Goal: Task Accomplishment & Management: Use online tool/utility

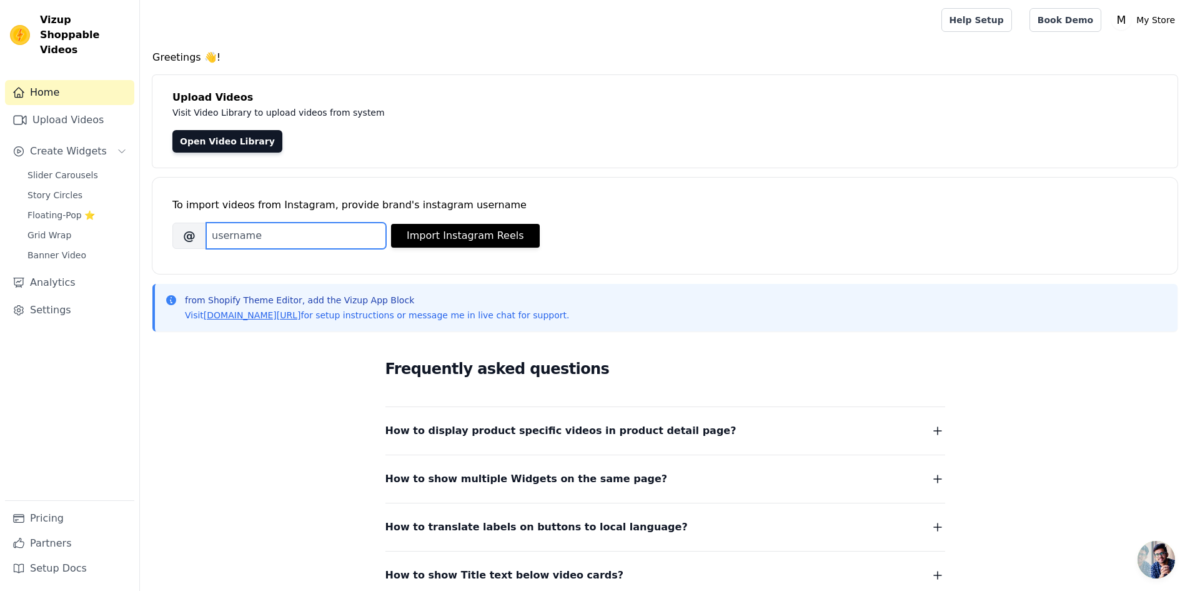
click at [262, 234] on input "Brand's Instagram Username" at bounding box center [296, 235] width 180 height 26
paste input "https://www.instagram.com/scuola_per_metalmeccanici/"
type input "https://www.instagram.com/scuola_per_metalmeccanici/"
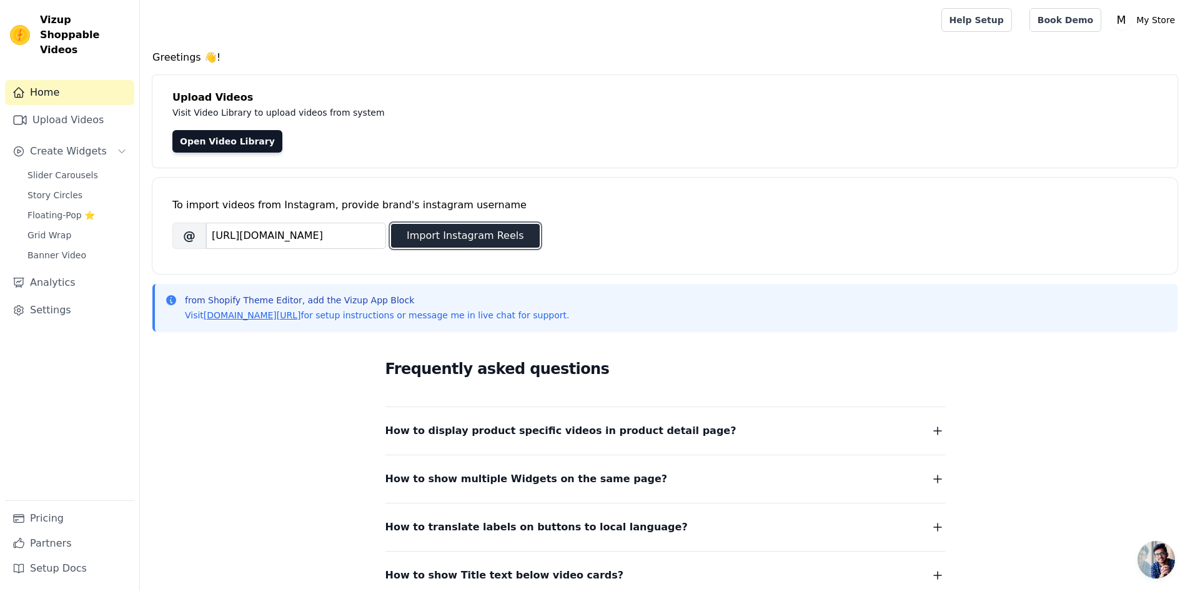
scroll to position [0, 0]
click at [438, 224] on button "Import Instagram Reels" at bounding box center [465, 236] width 149 height 24
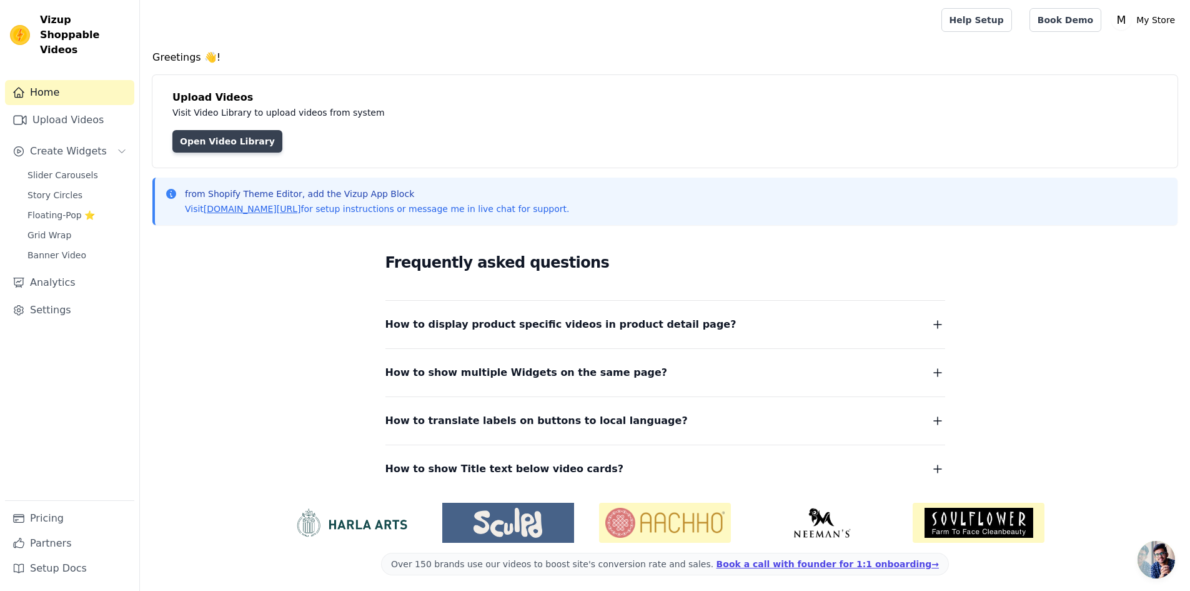
click at [208, 146] on link "Open Video Library" at bounding box center [227, 141] width 110 height 22
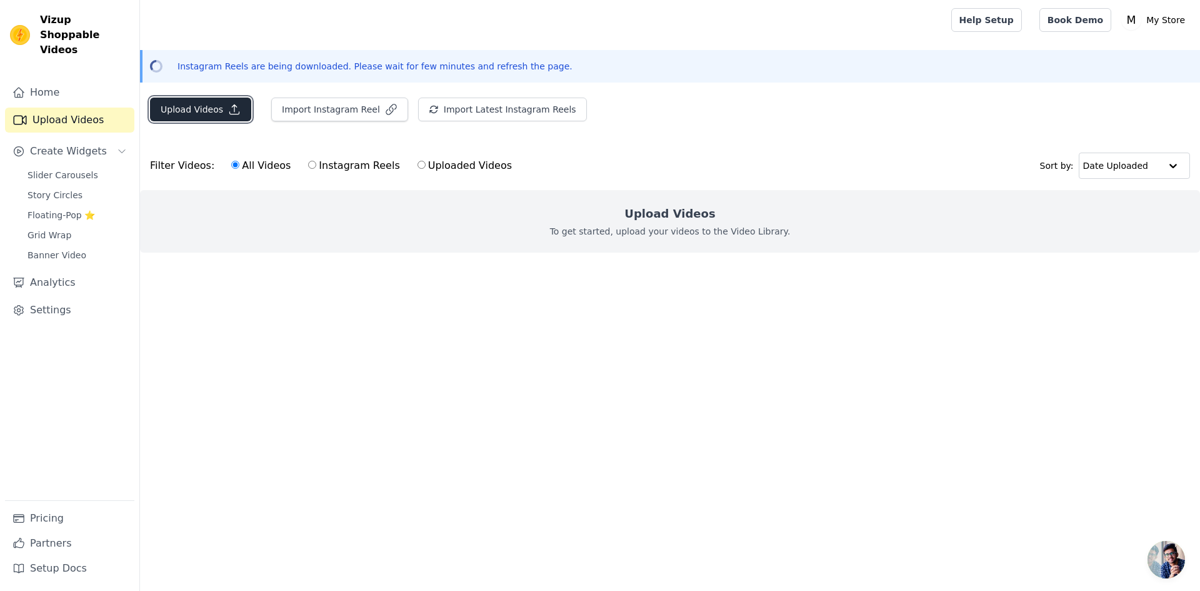
click at [196, 113] on button "Upload Videos" at bounding box center [200, 109] width 101 height 24
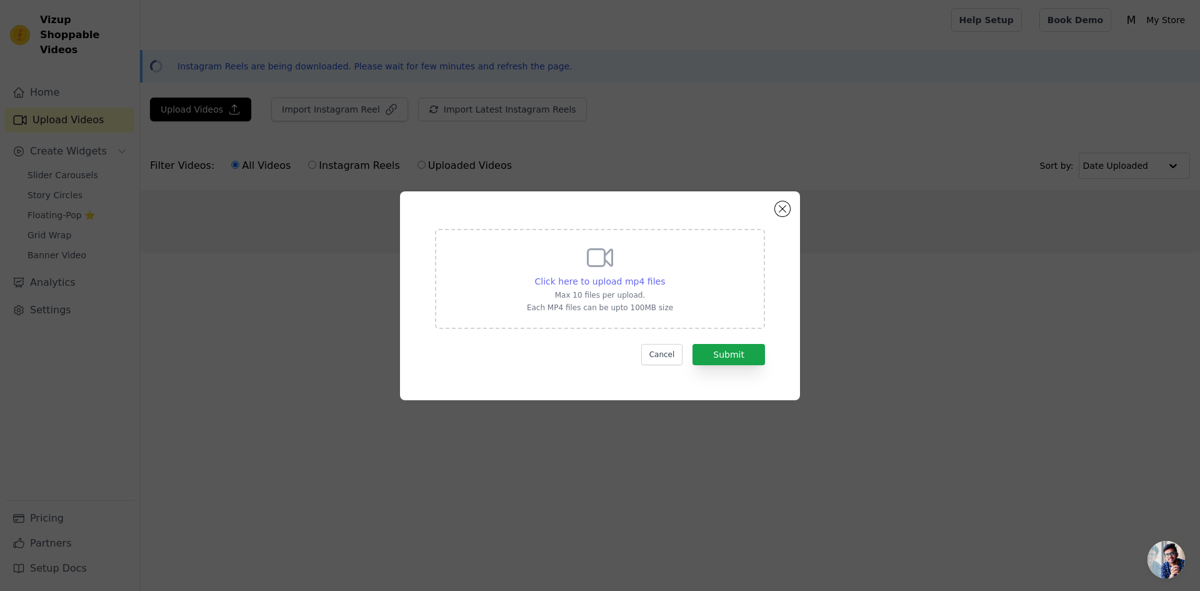
click at [599, 284] on span "Click here to upload mp4 files" at bounding box center [600, 281] width 131 height 10
click at [664, 275] on input "Click here to upload mp4 files Max 10 files per upload. Each MP4 files can be u…" at bounding box center [664, 274] width 1 height 1
type input "C:\fakepath\WhatsApp Video 2025-08-19 at 16.19.38.mp4"
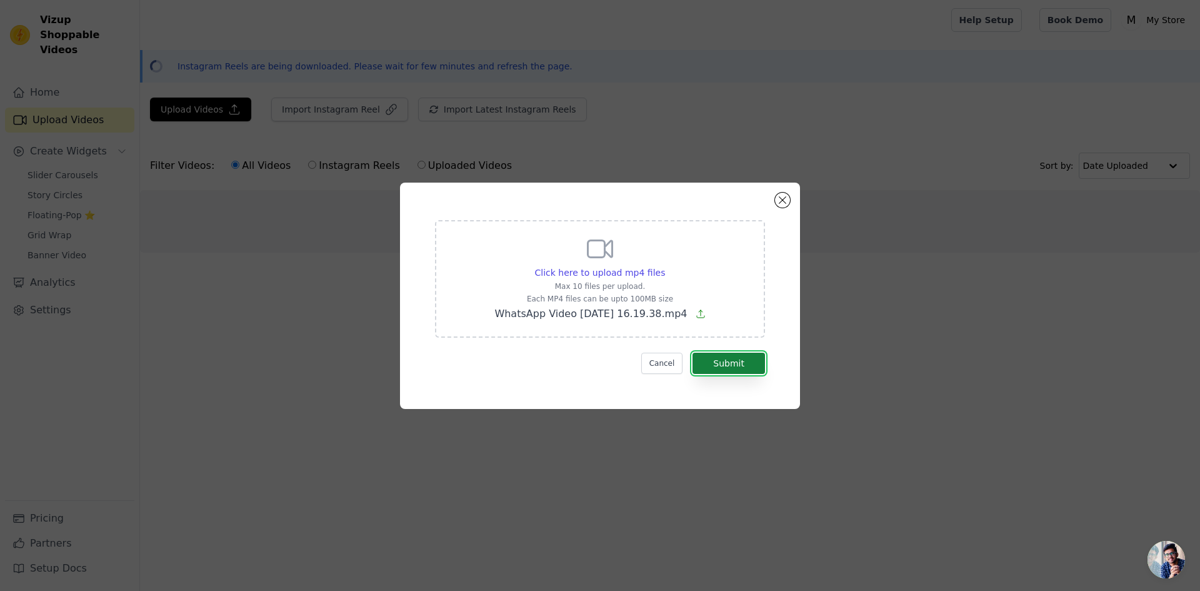
click at [721, 363] on button "Submit" at bounding box center [728, 362] width 72 height 21
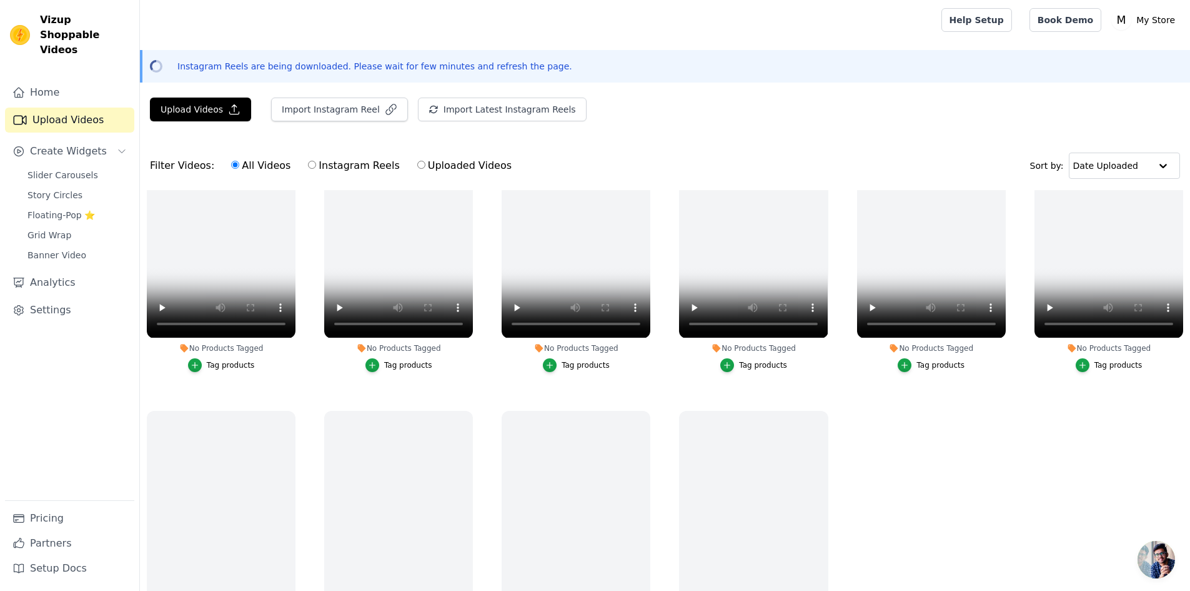
scroll to position [180, 0]
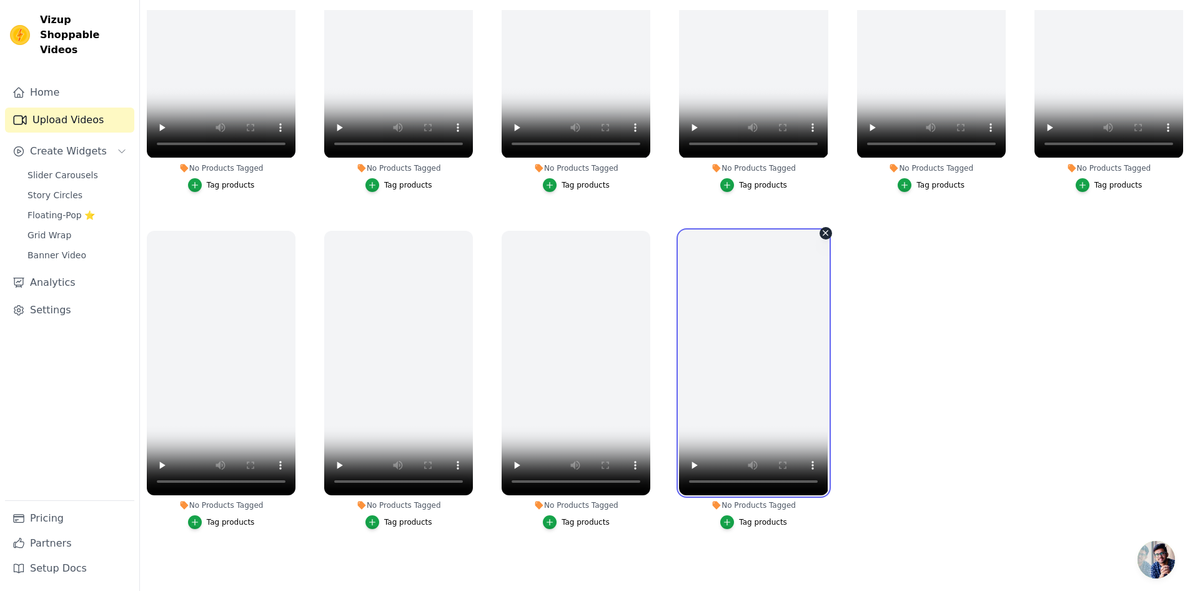
click at [724, 336] on video at bounding box center [753, 363] width 149 height 264
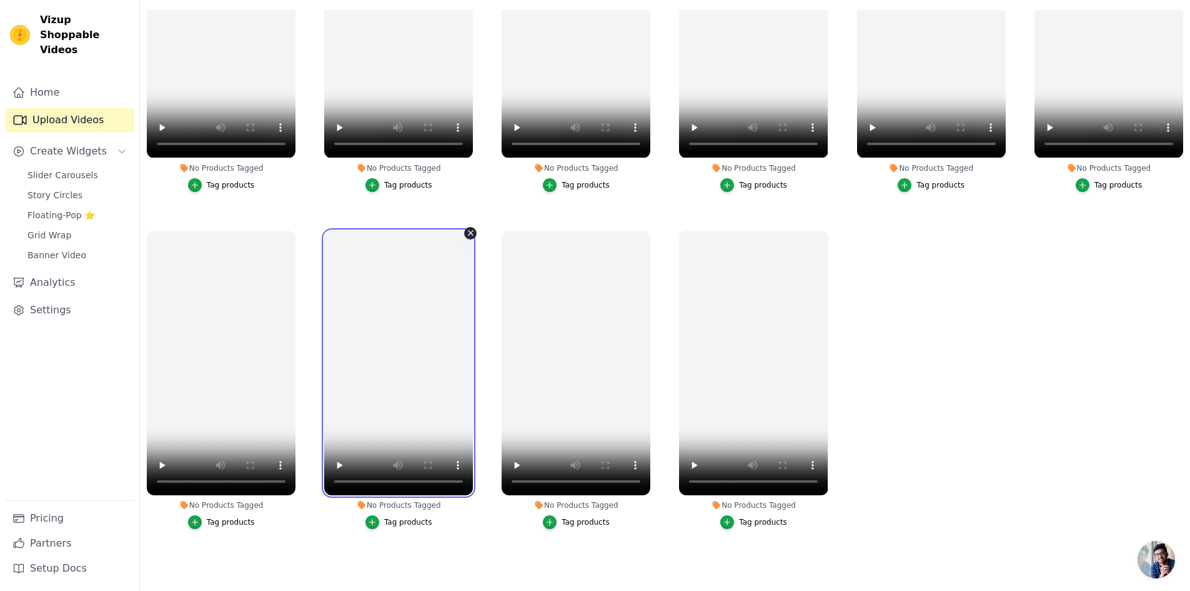
click at [375, 353] on video at bounding box center [398, 363] width 149 height 264
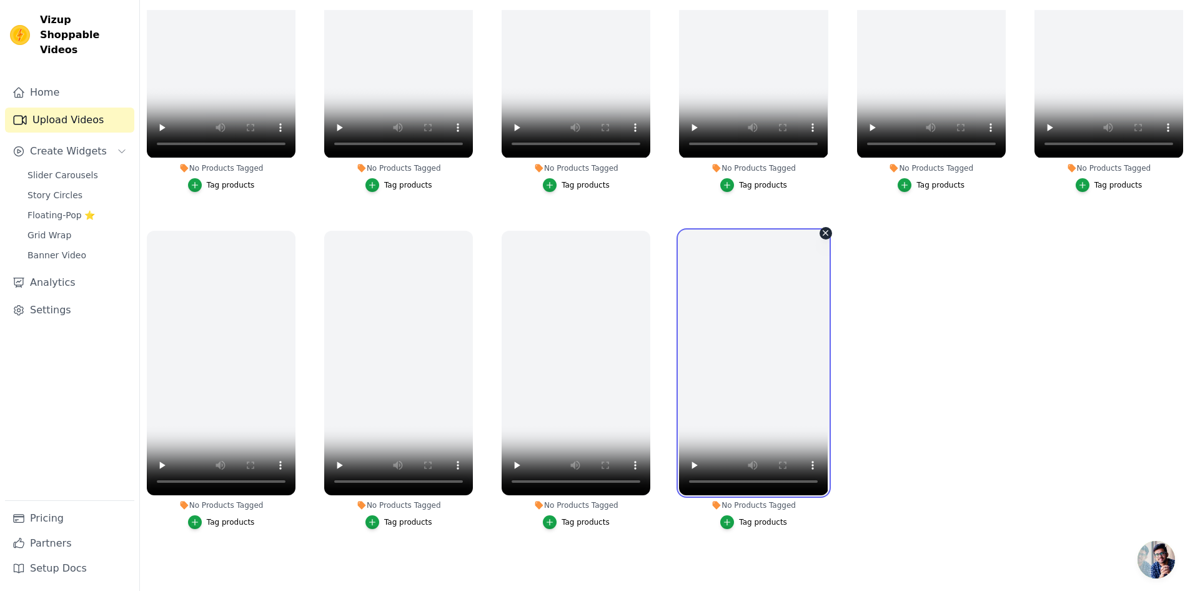
click at [783, 325] on video at bounding box center [753, 363] width 149 height 264
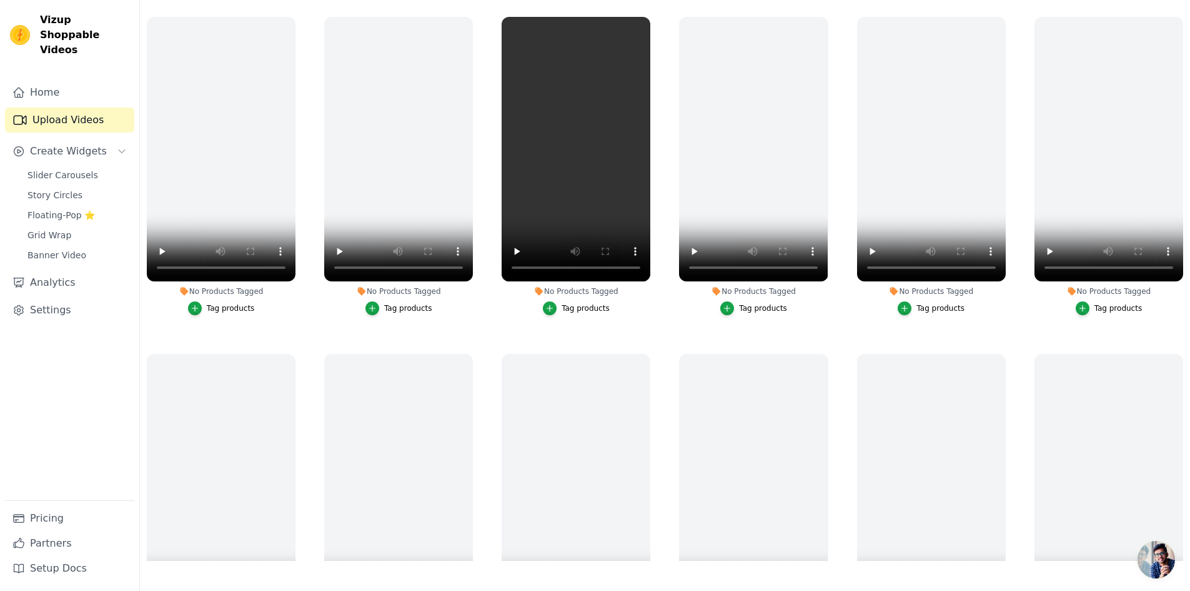
scroll to position [0, 0]
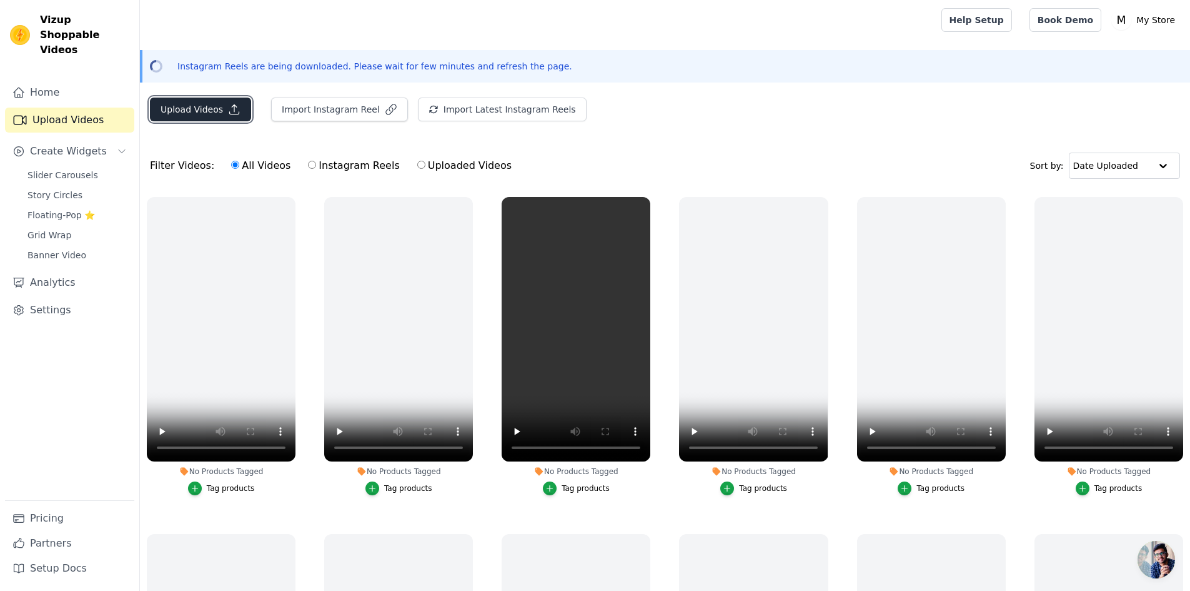
click at [203, 115] on button "Upload Videos" at bounding box center [200, 109] width 101 height 24
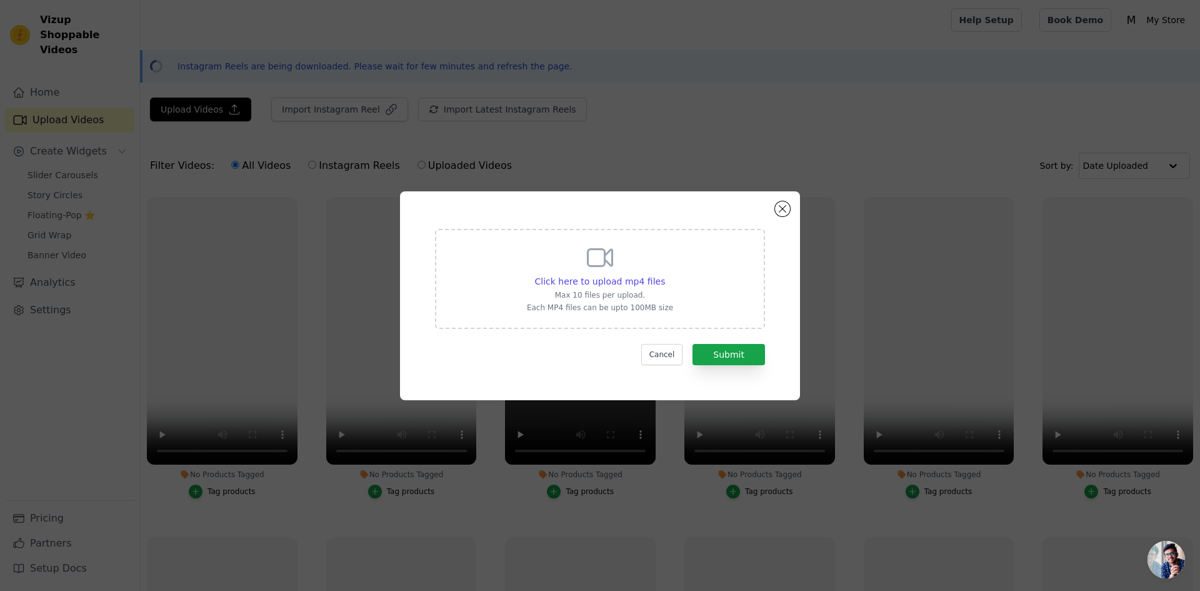
click at [579, 271] on div "Click here to upload mp4 files Max 10 files per upload. Each MP4 files can be u…" at bounding box center [600, 277] width 146 height 70
click at [664, 274] on input "Click here to upload mp4 files Max 10 files per upload. Each MP4 files can be u…" at bounding box center [664, 274] width 1 height 1
type input "C:\fakepath\WhatsApp Video 2025-08-19 at 16.21.52.mp4"
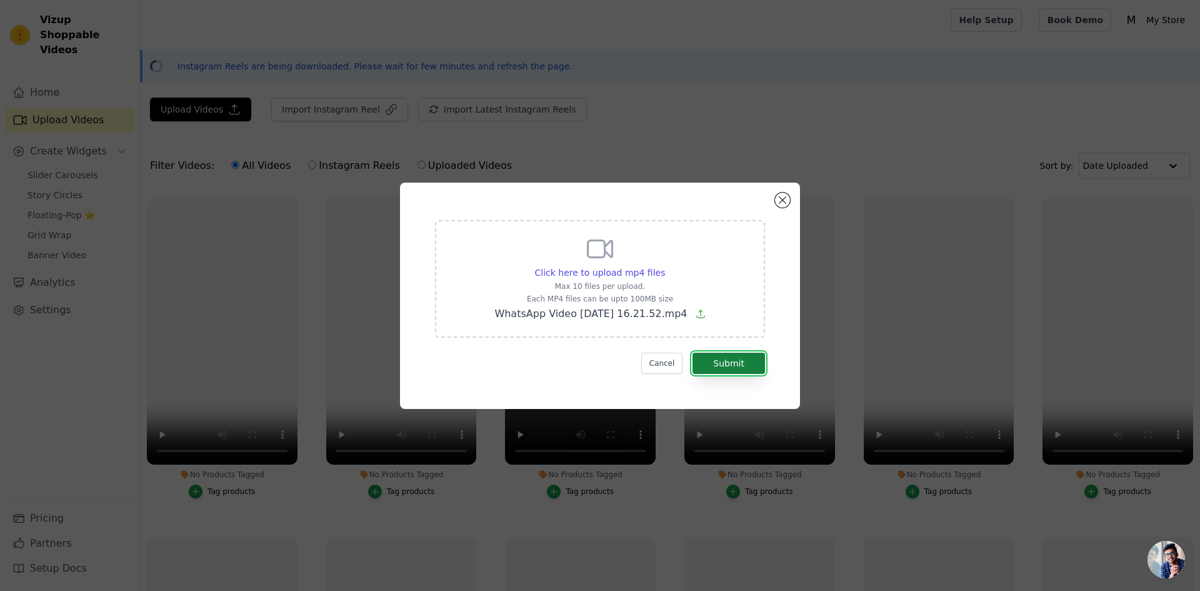
click at [742, 354] on button "Submit" at bounding box center [728, 362] width 72 height 21
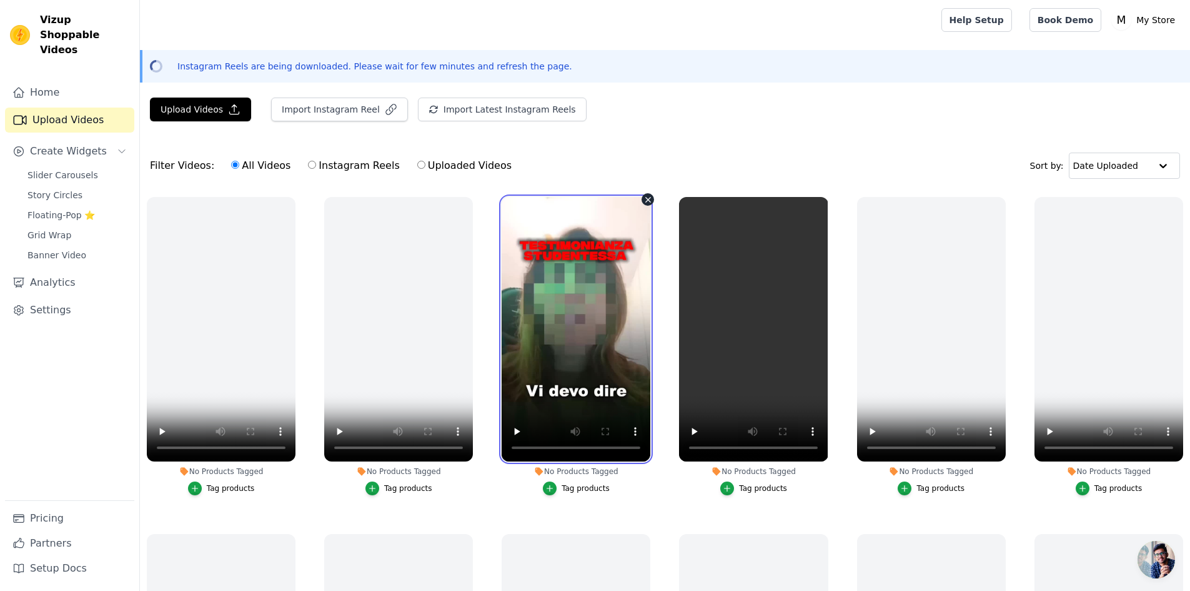
click at [576, 343] on video at bounding box center [576, 329] width 149 height 264
click at [667, 295] on ul "No Products Tagged Tag products No Products Tagged Tag products No Products Tag…" at bounding box center [665, 465] width 1050 height 551
click at [576, 289] on video at bounding box center [576, 329] width 149 height 264
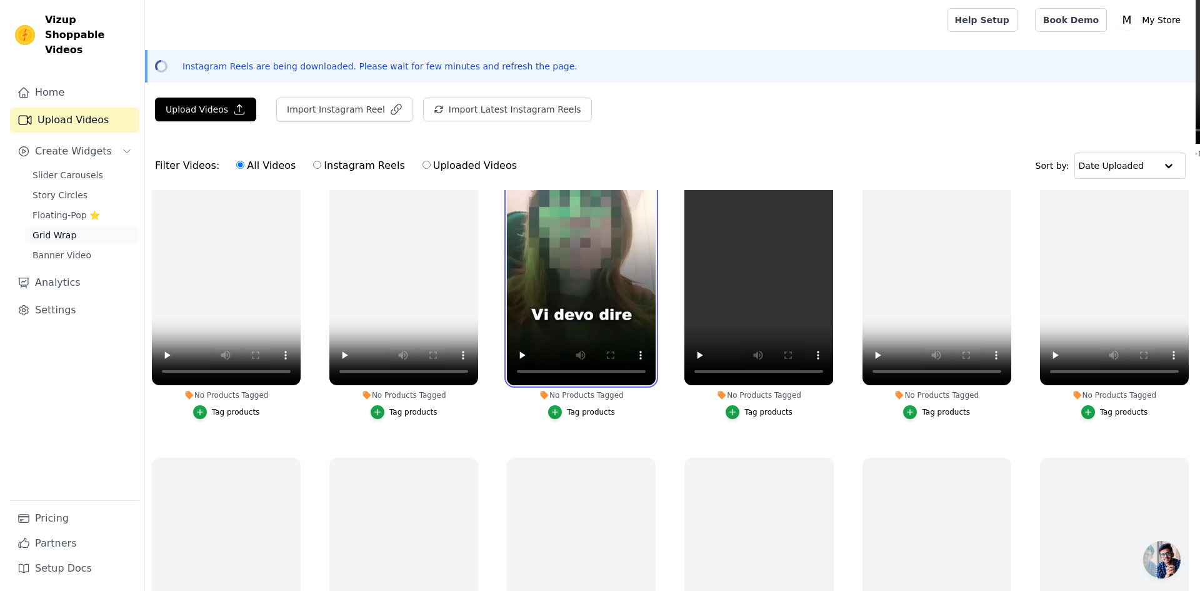
scroll to position [24, 0]
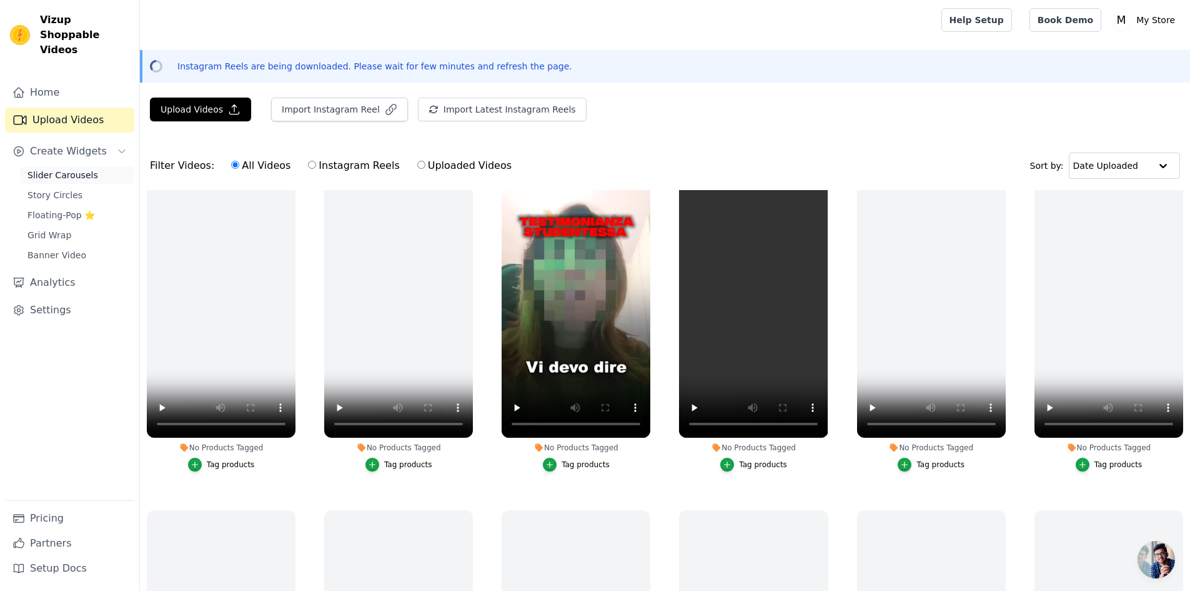
click at [33, 169] on span "Slider Carousels" at bounding box center [62, 175] width 71 height 12
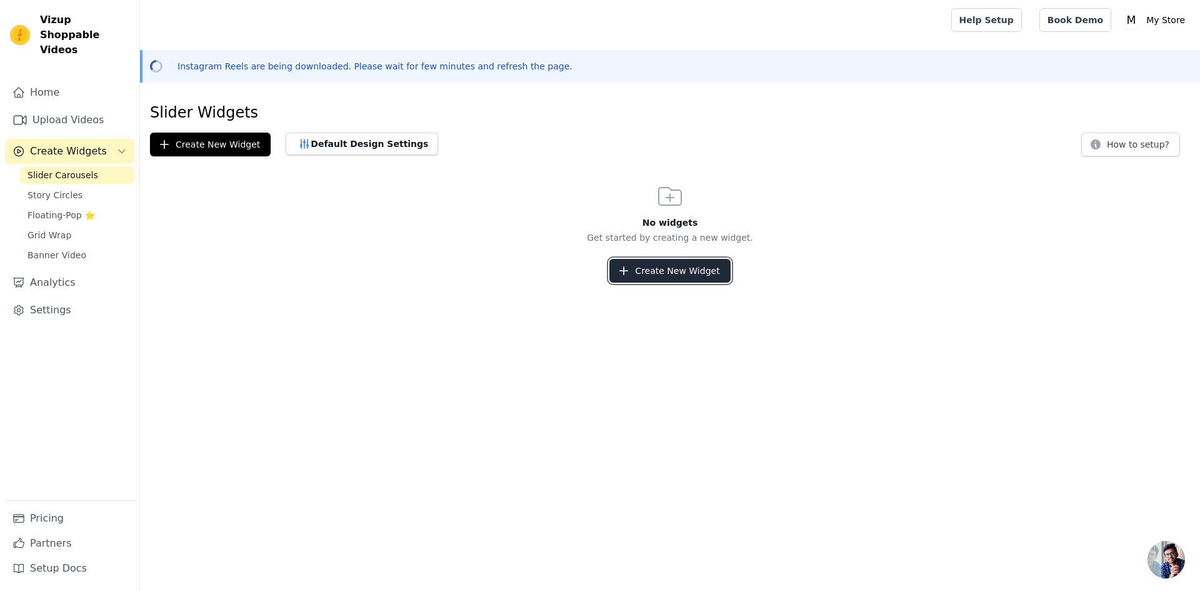
click at [659, 274] on button "Create New Widget" at bounding box center [669, 271] width 121 height 24
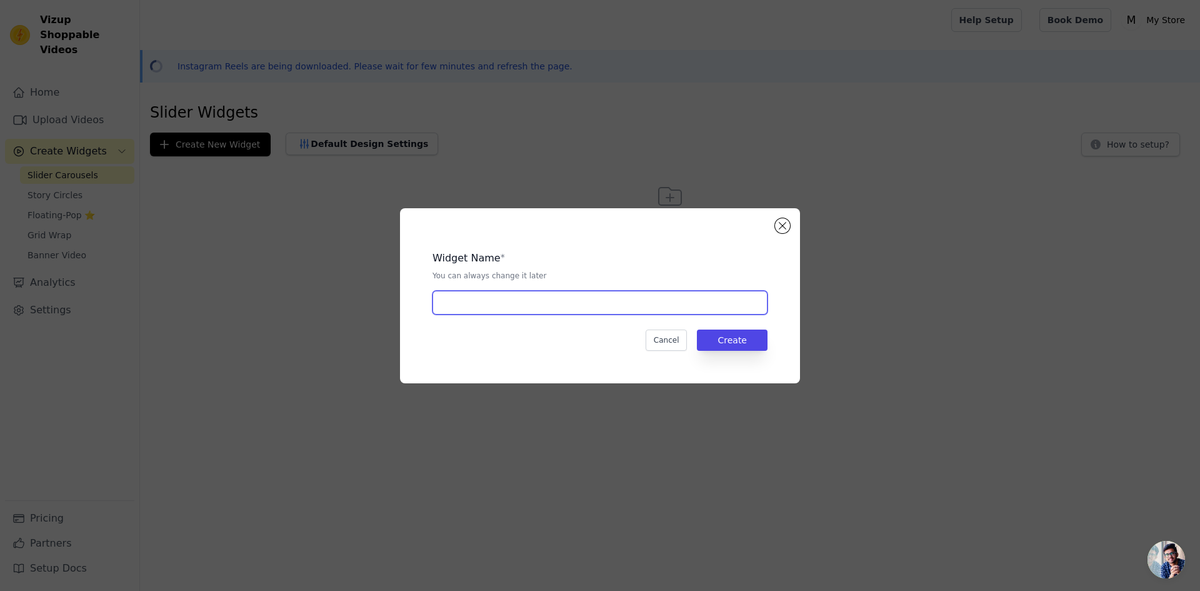
click at [551, 302] on input "text" at bounding box center [599, 303] width 335 height 24
type input "cnc"
click at [740, 344] on button "Create" at bounding box center [732, 339] width 71 height 21
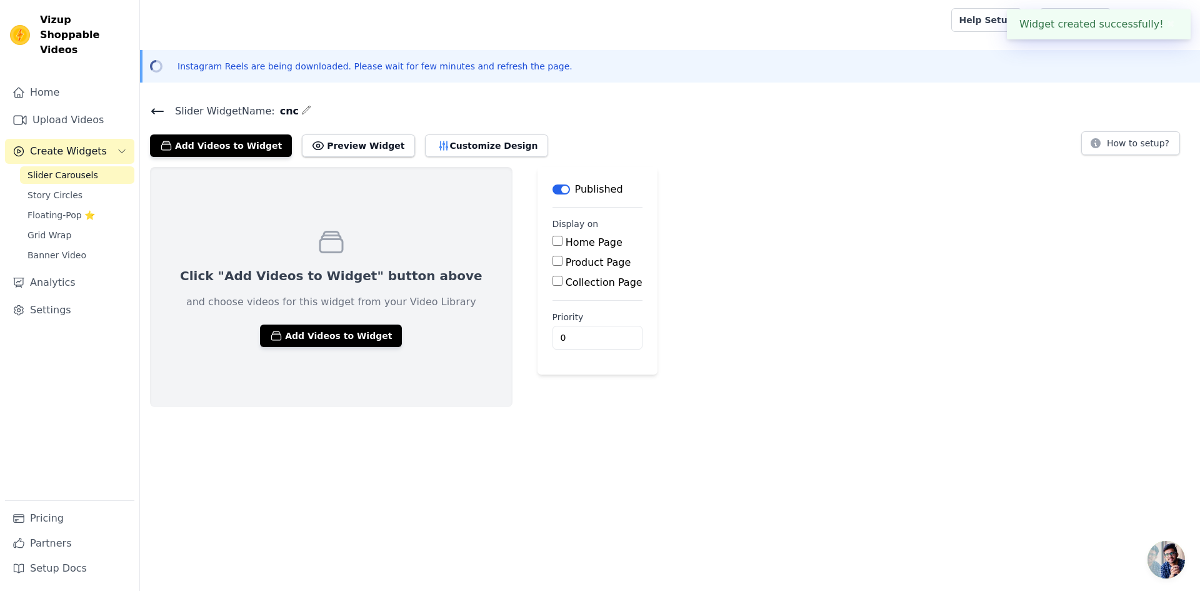
click at [552, 237] on input "Home Page" at bounding box center [557, 241] width 10 height 10
checkbox input "true"
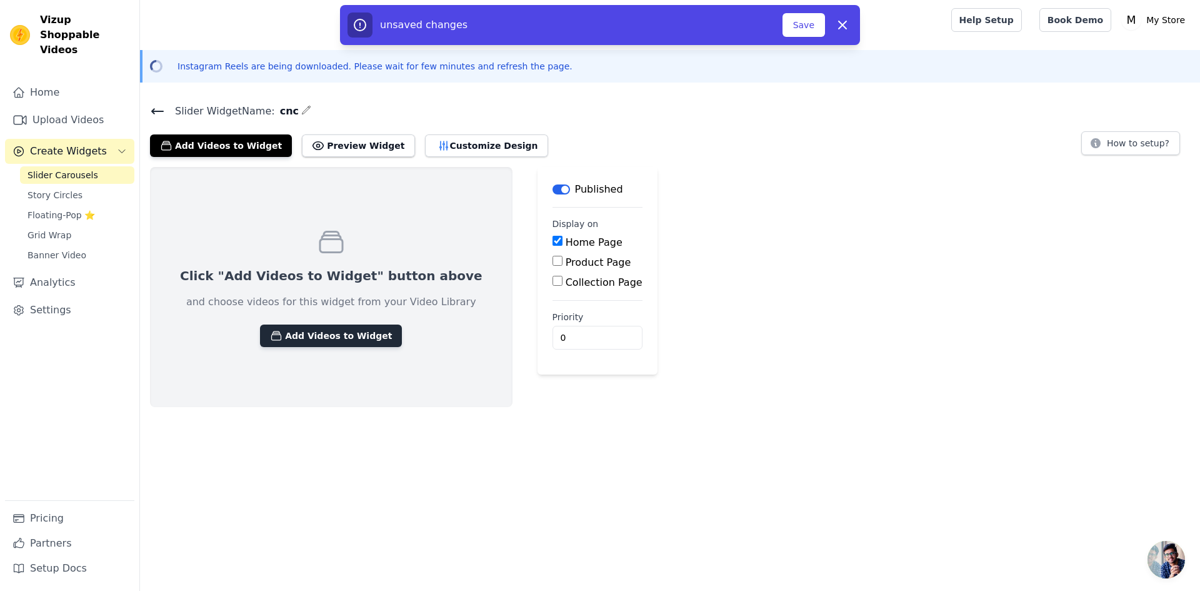
click at [288, 336] on button "Add Videos to Widget" at bounding box center [331, 335] width 142 height 22
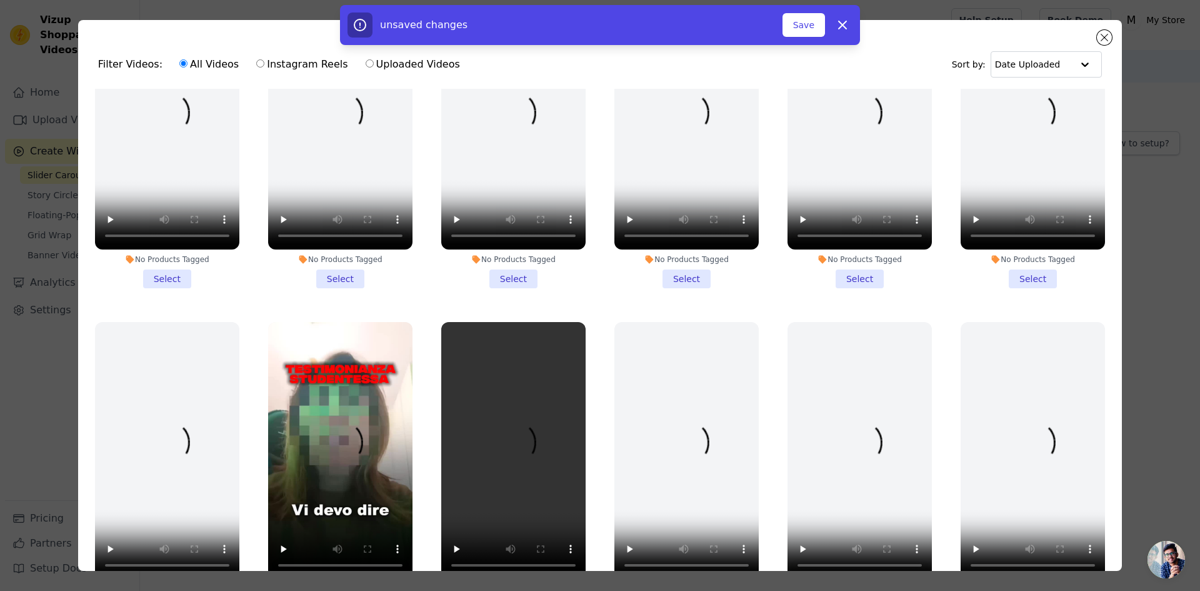
scroll to position [565, 0]
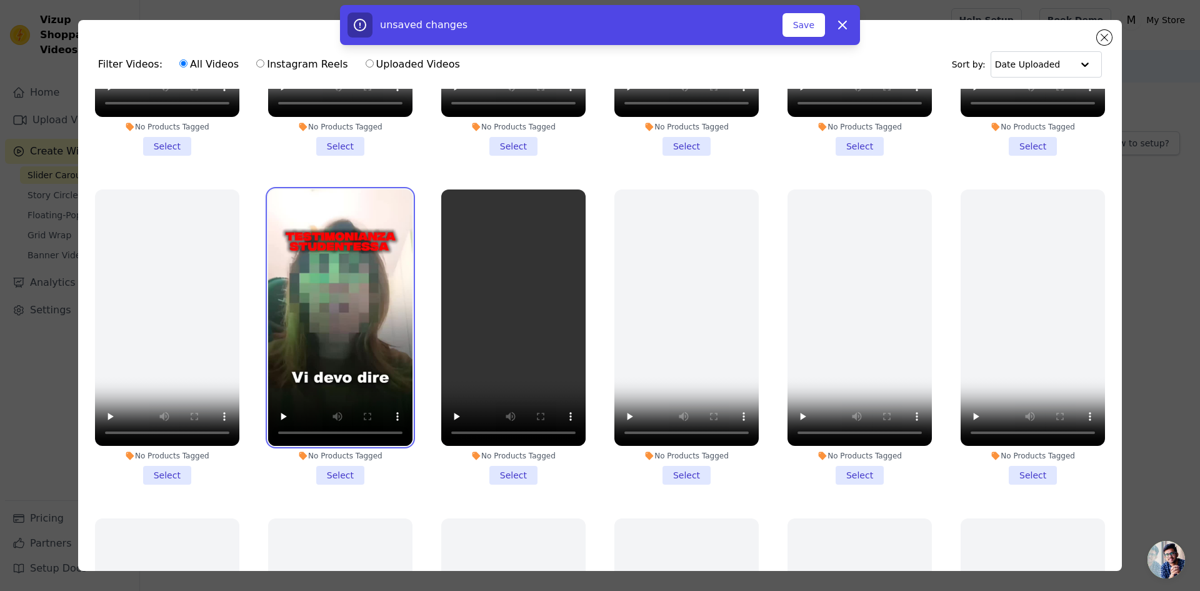
click at [402, 312] on video at bounding box center [340, 317] width 144 height 257
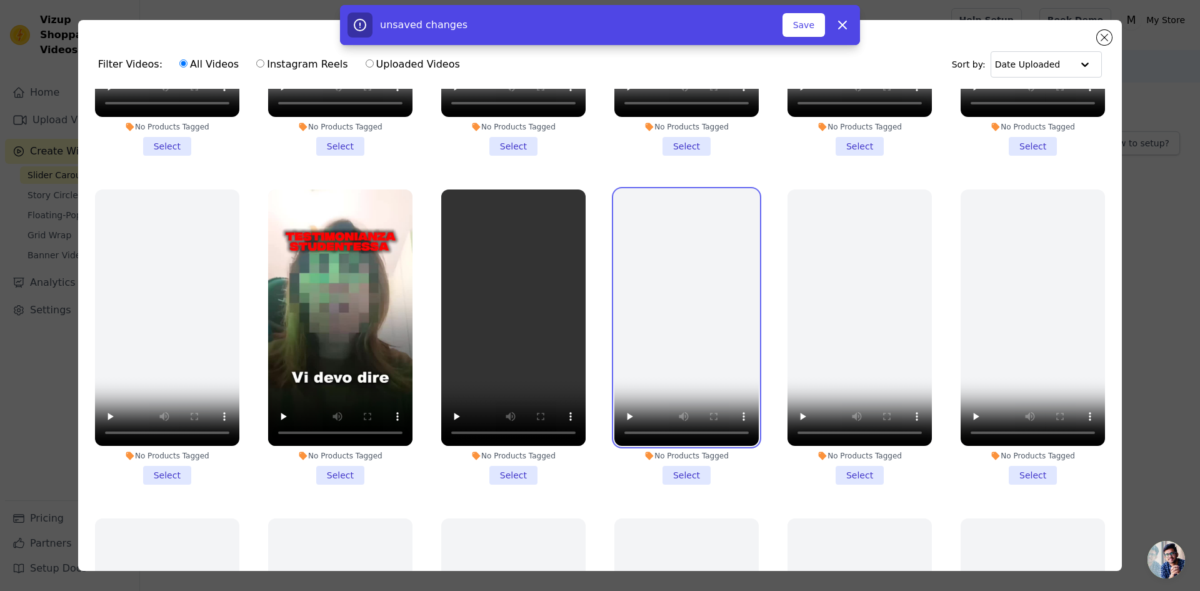
click at [651, 308] on video at bounding box center [686, 317] width 144 height 257
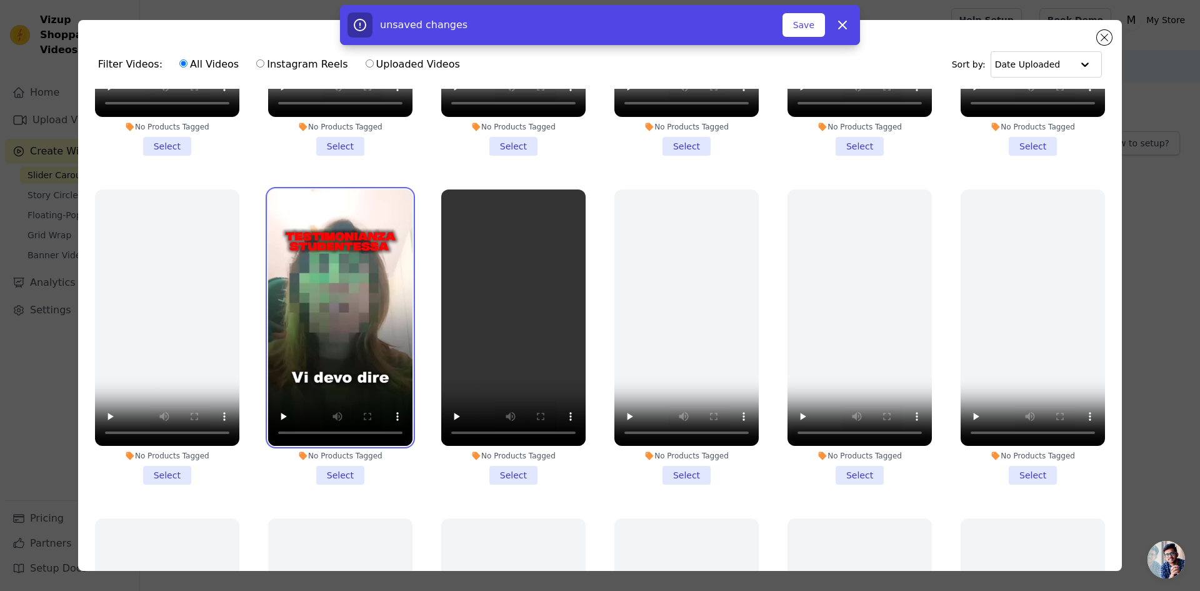
click at [363, 338] on video at bounding box center [340, 317] width 144 height 257
click at [336, 467] on li "No Products Tagged Select" at bounding box center [340, 337] width 144 height 296
click at [0, 0] on input "No Products Tagged Select" at bounding box center [0, 0] width 0 height 0
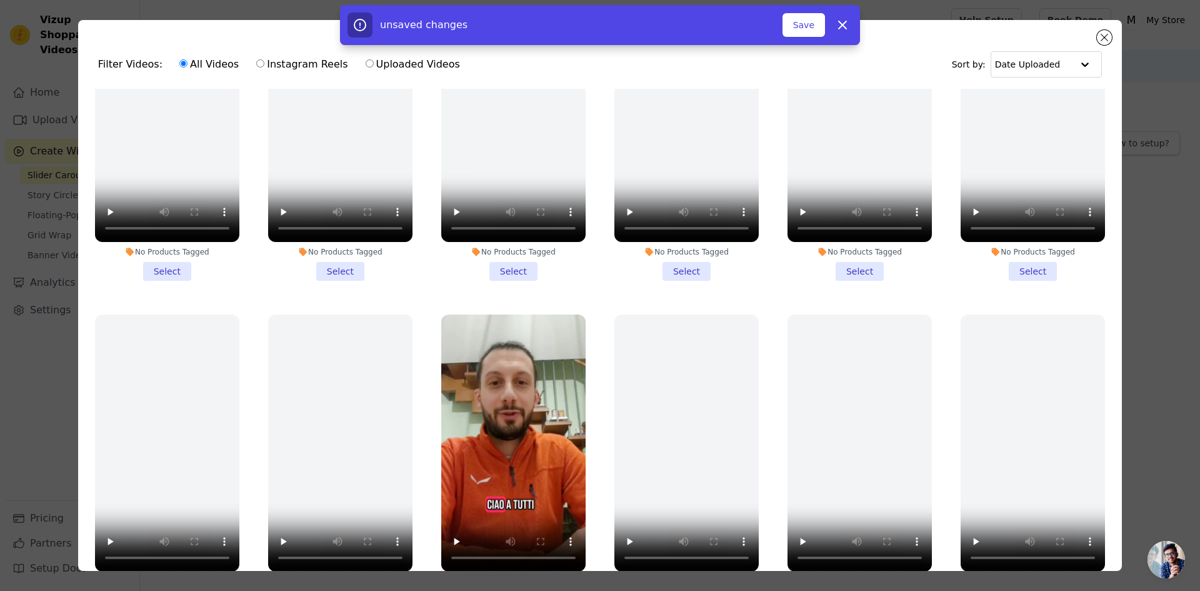
scroll to position [1607, 0]
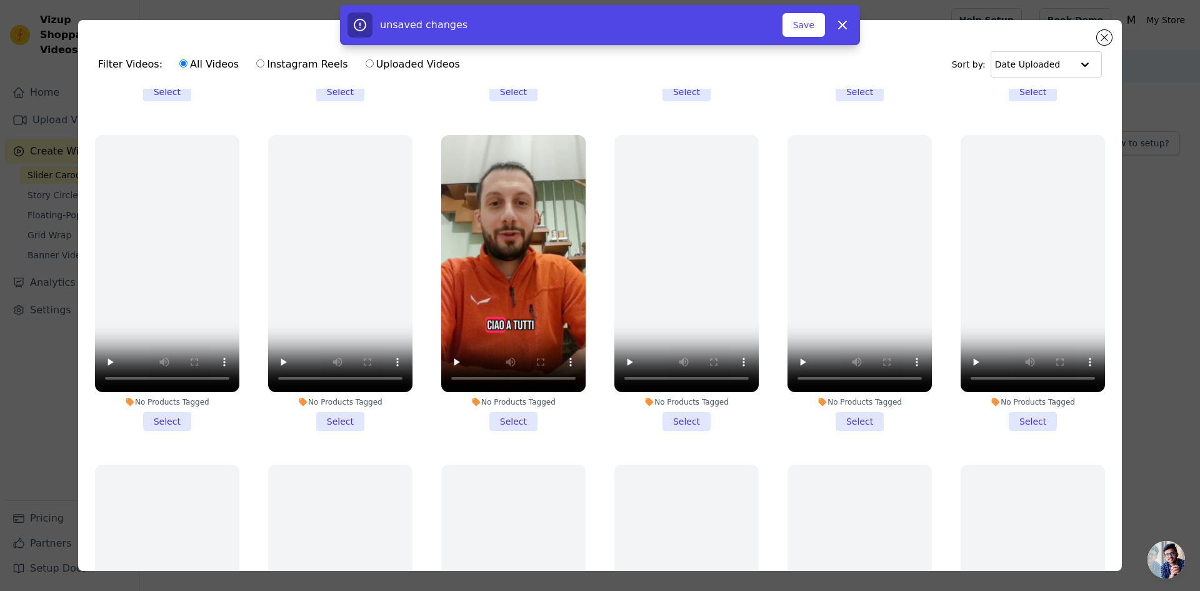
click at [507, 397] on li "No Products Tagged Select" at bounding box center [513, 283] width 144 height 296
click at [0, 0] on input "No Products Tagged Select" at bounding box center [0, 0] width 0 height 0
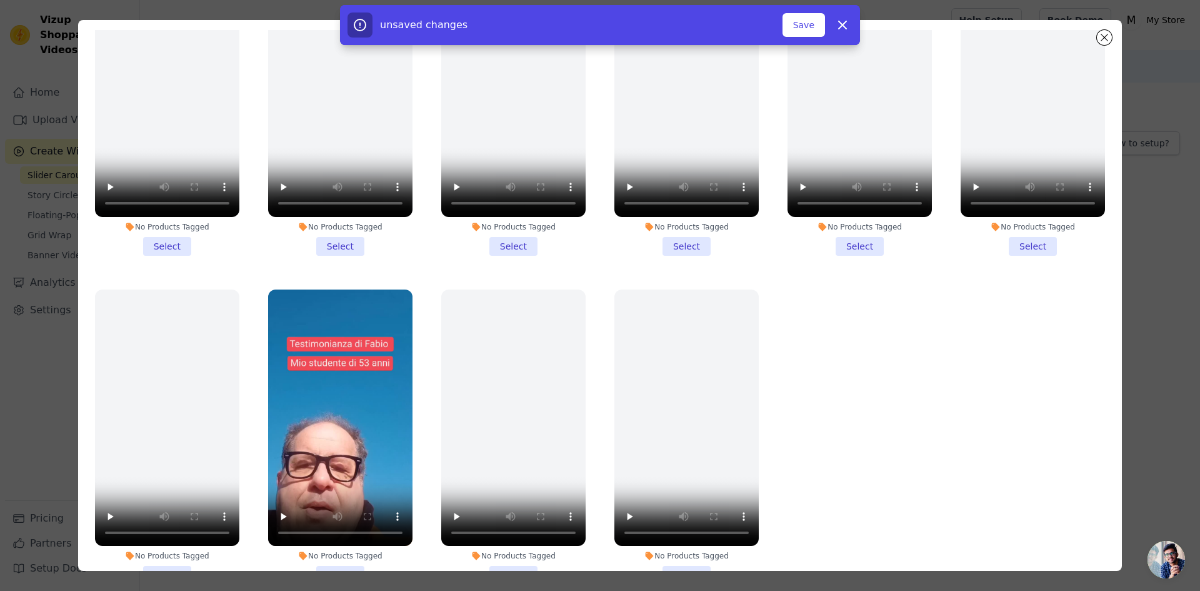
scroll to position [109, 0]
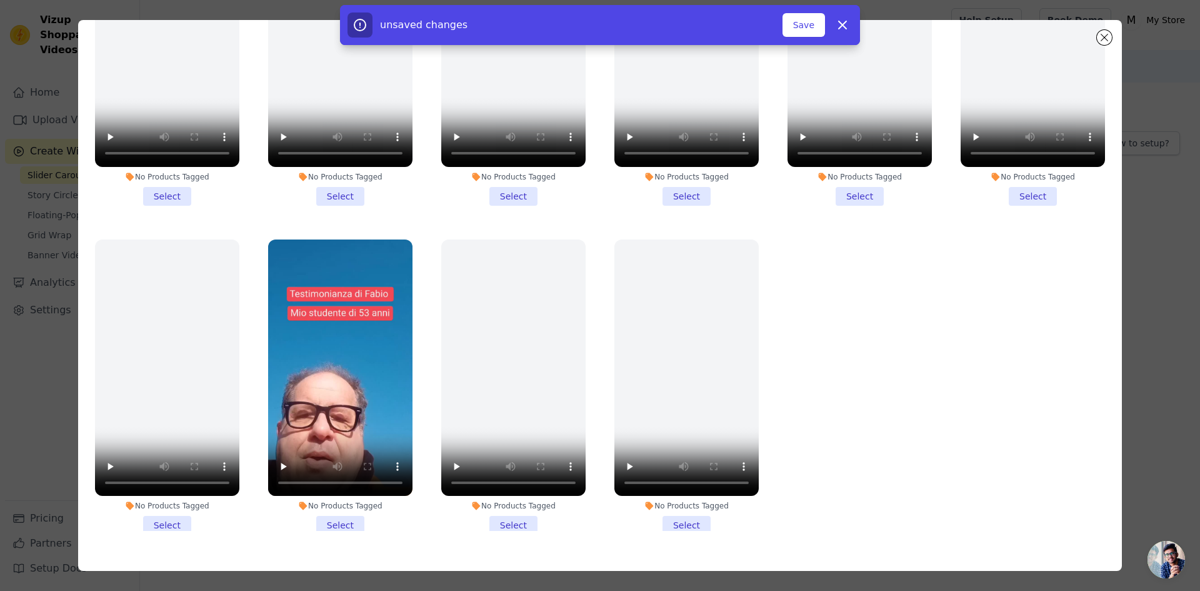
click at [333, 494] on li "No Products Tagged Select" at bounding box center [340, 387] width 144 height 296
click at [0, 0] on input "No Products Tagged Select" at bounding box center [0, 0] width 0 height 0
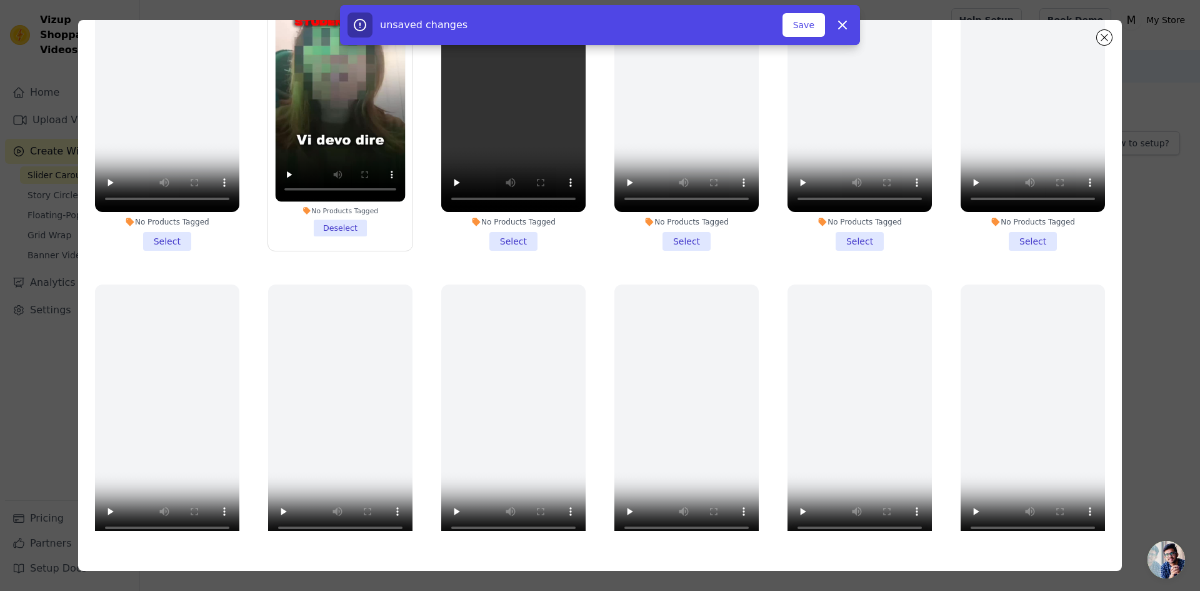
scroll to position [669, 0]
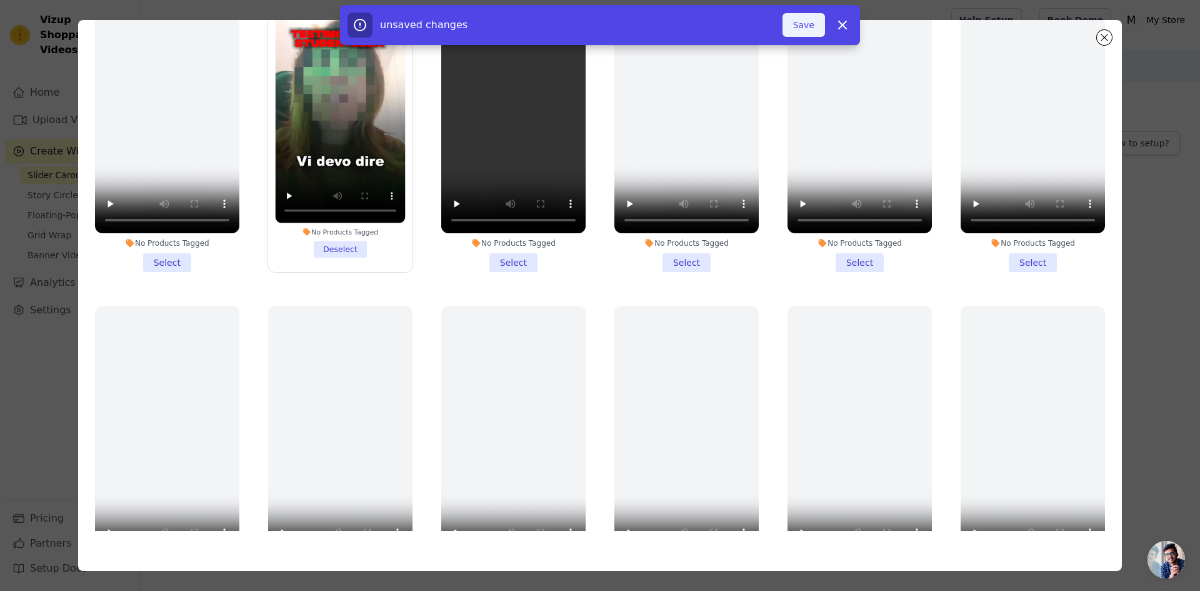
click at [806, 33] on button "Save" at bounding box center [803, 25] width 42 height 24
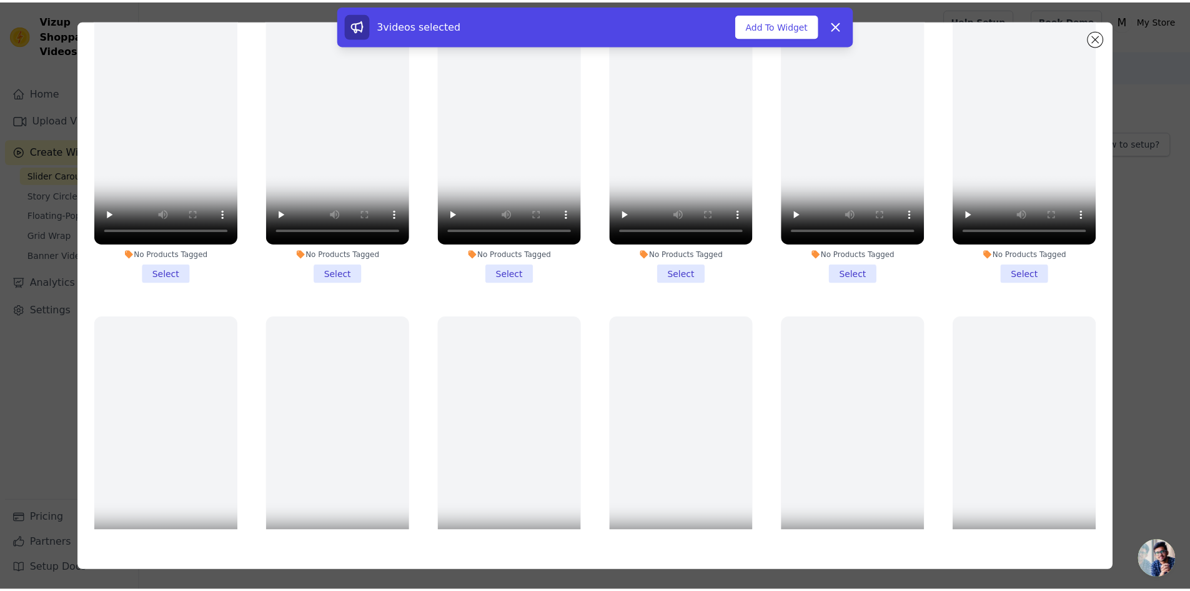
scroll to position [0, 0]
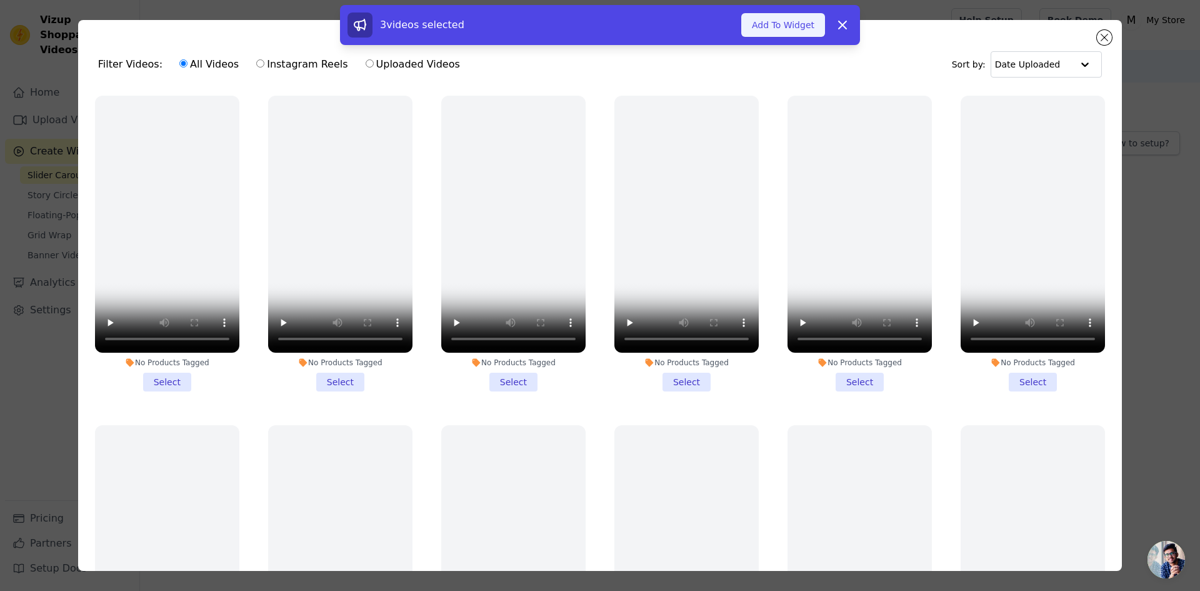
click at [794, 36] on button "Add To Widget" at bounding box center [783, 25] width 84 height 24
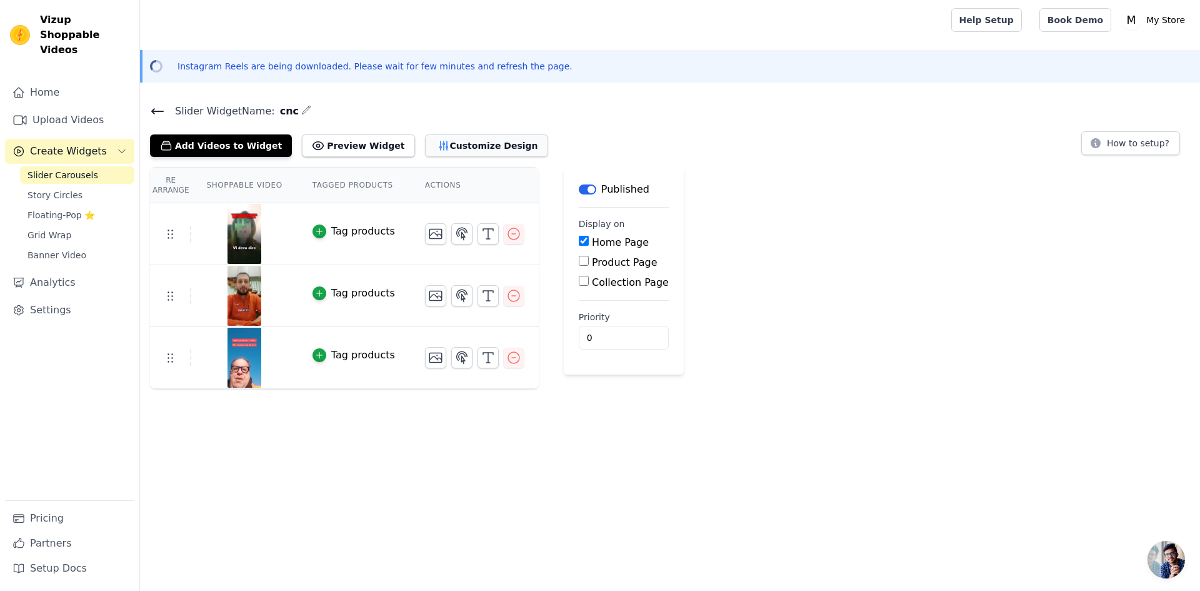
click at [453, 142] on button "Customize Design" at bounding box center [486, 145] width 123 height 22
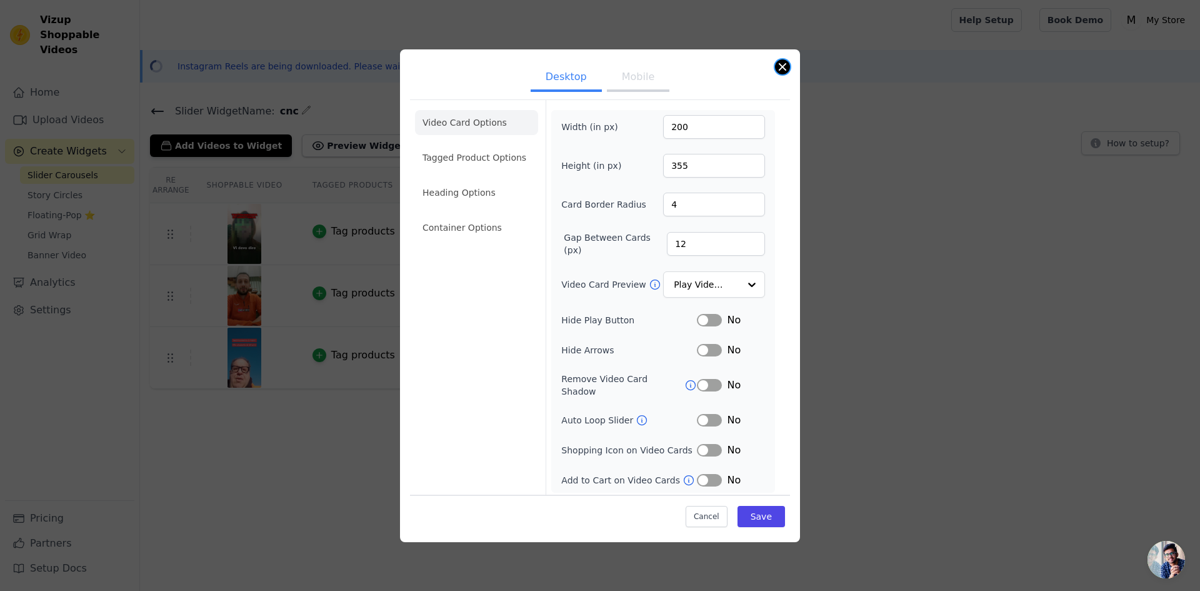
click at [783, 65] on button "Close modal" at bounding box center [782, 66] width 15 height 15
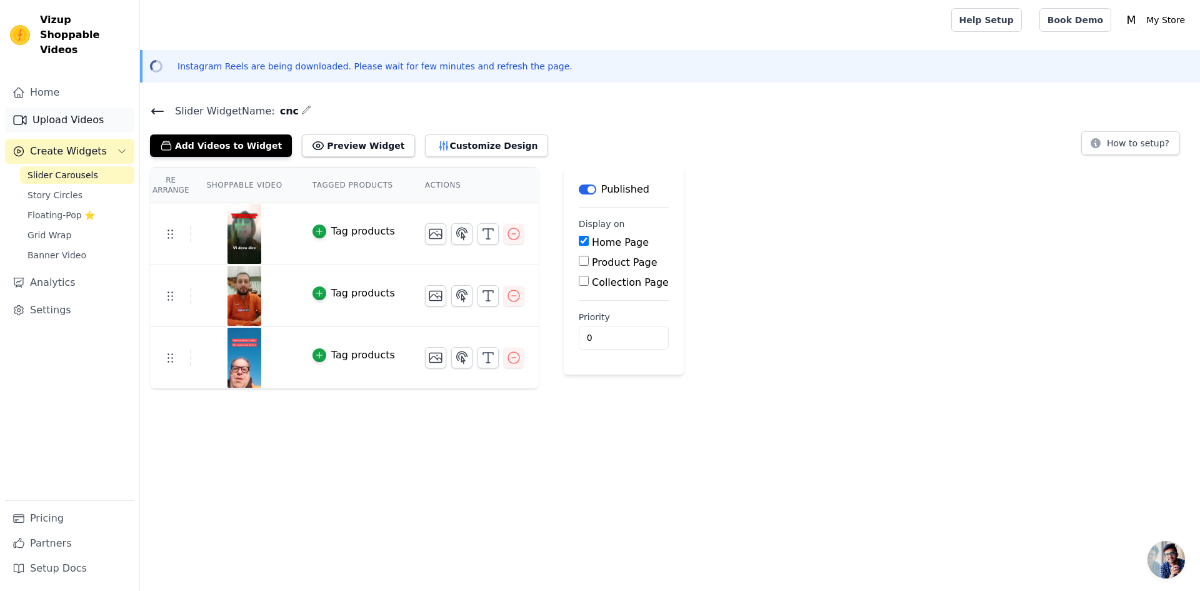
click at [67, 107] on link "Upload Videos" at bounding box center [69, 119] width 129 height 25
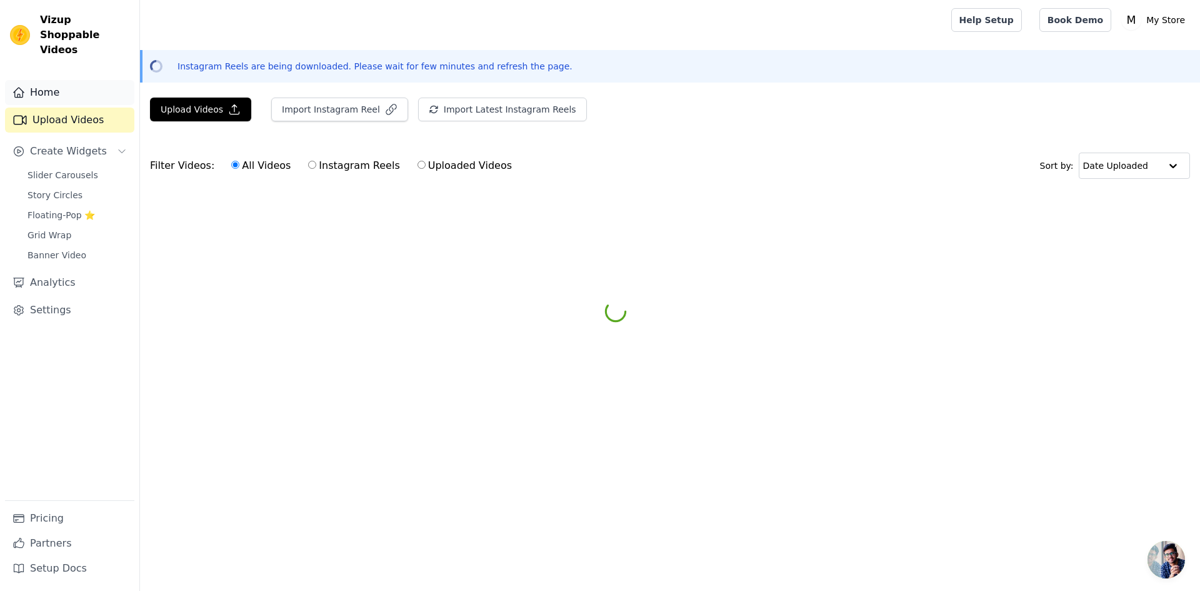
click at [54, 88] on link "Home" at bounding box center [69, 92] width 129 height 25
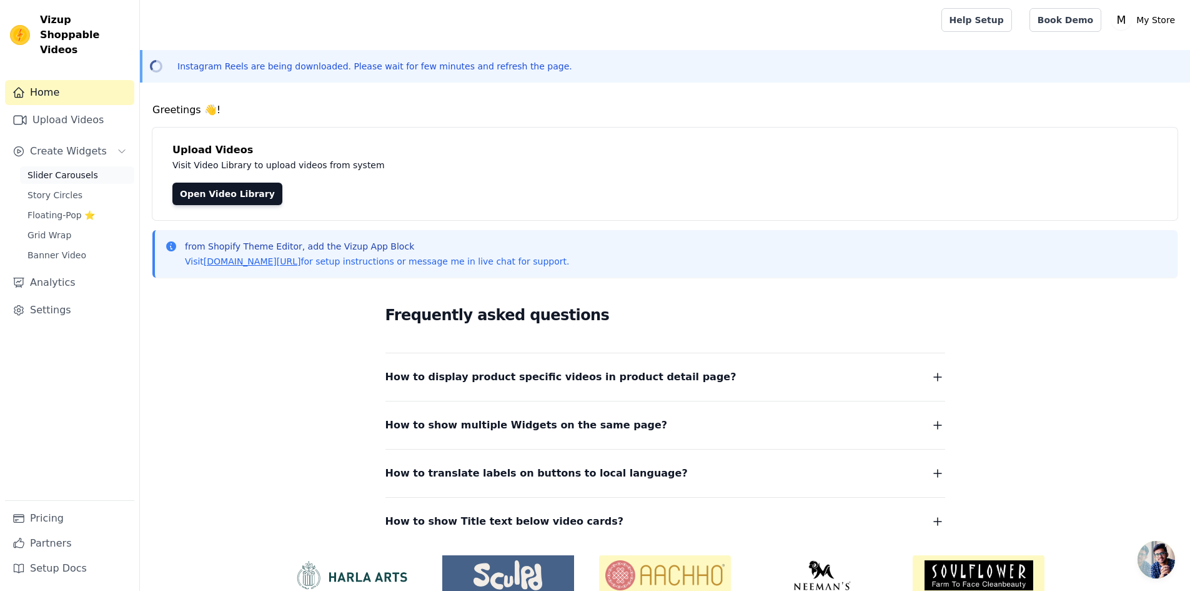
click at [77, 169] on span "Slider Carousels" at bounding box center [62, 175] width 71 height 12
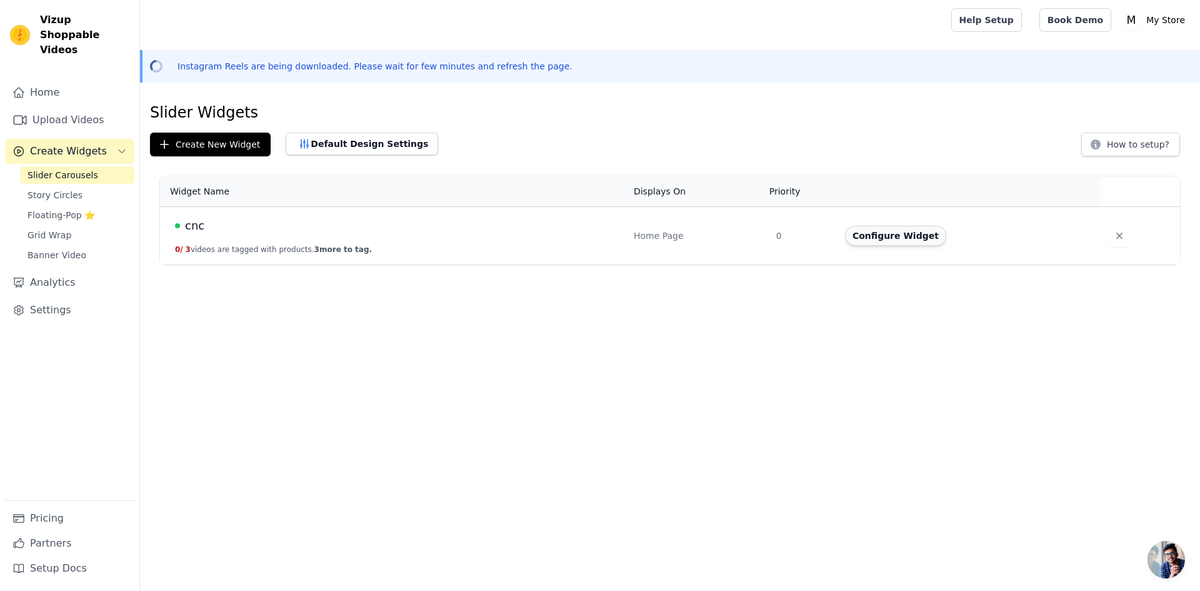
click at [876, 232] on button "Configure Widget" at bounding box center [895, 236] width 101 height 20
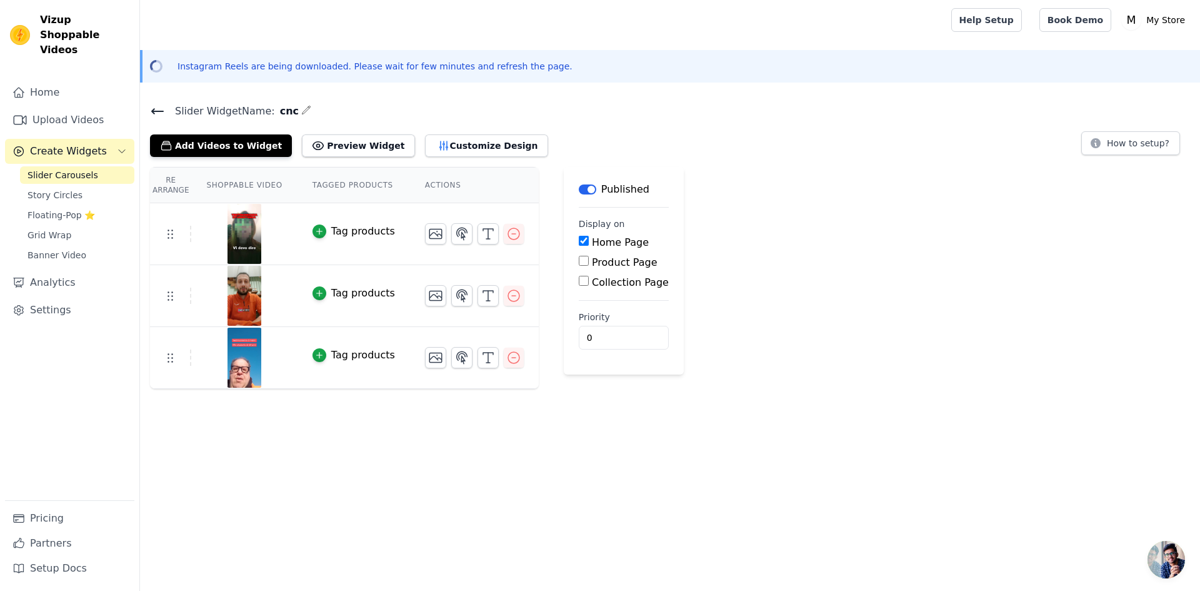
click at [282, 68] on p "Instagram Reels are being downloaded. Please wait for few minutes and refresh t…" at bounding box center [374, 66] width 395 height 12
click at [380, 81] on div "Instagram Reels are being downloaded. Please wait for few minutes and refresh t…" at bounding box center [670, 66] width 1060 height 32
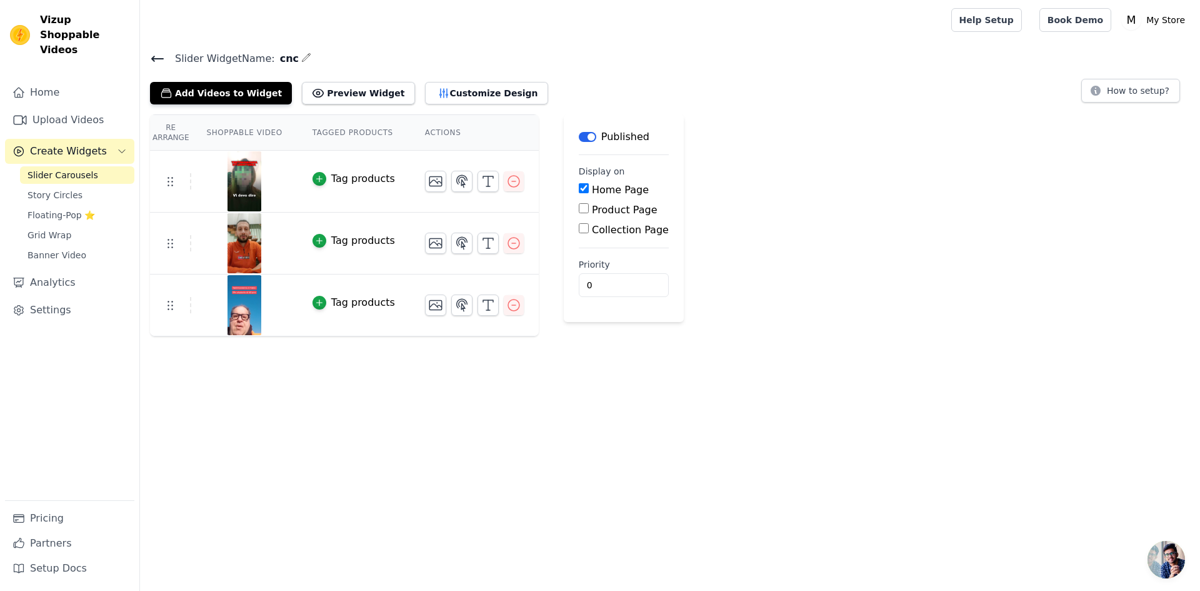
click at [320, 181] on button "Tag products" at bounding box center [353, 178] width 82 height 15
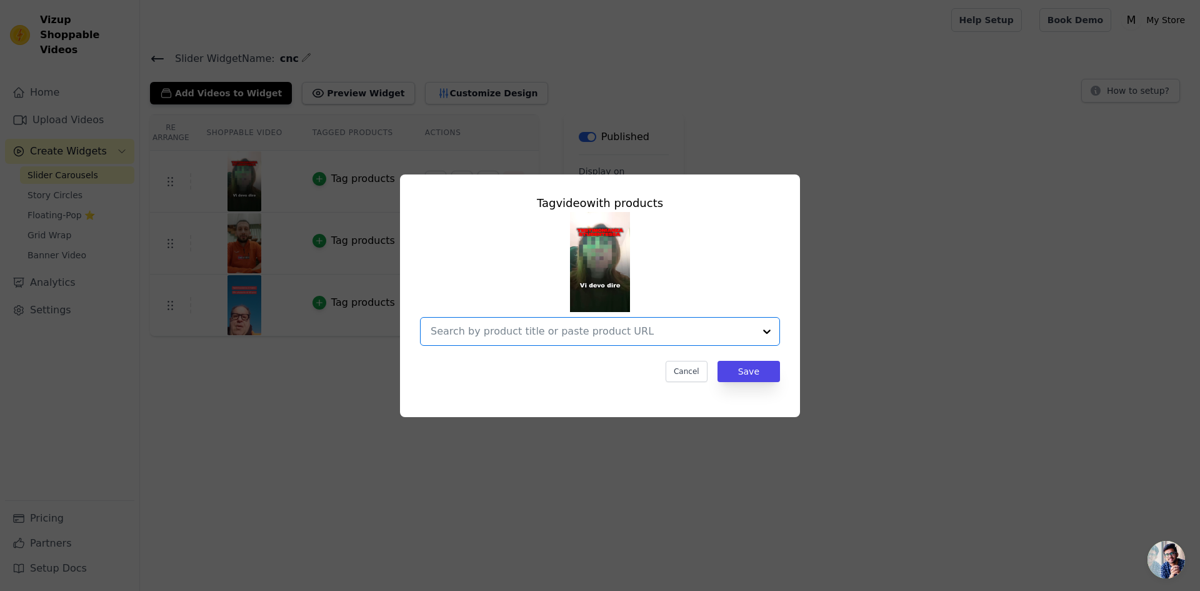
click at [464, 324] on input "text" at bounding box center [593, 331] width 324 height 15
click at [487, 331] on input "text" at bounding box center [593, 331] width 324 height 15
click at [847, 129] on div "Tag video with products Cancel Save" at bounding box center [600, 295] width 1200 height 591
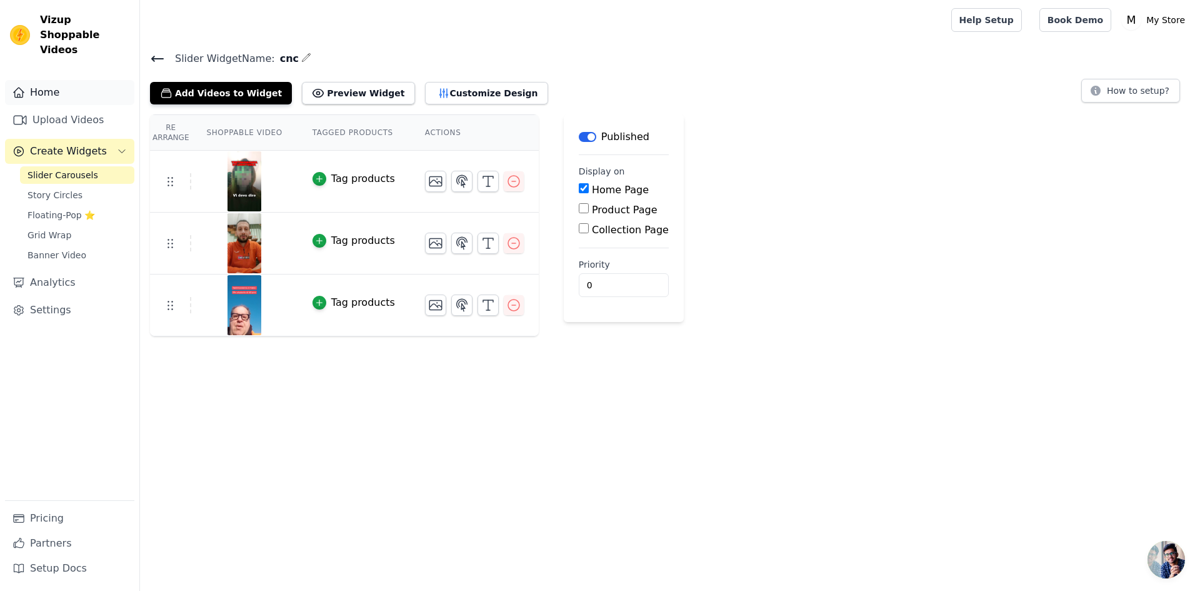
click at [57, 80] on link "Home" at bounding box center [69, 92] width 129 height 25
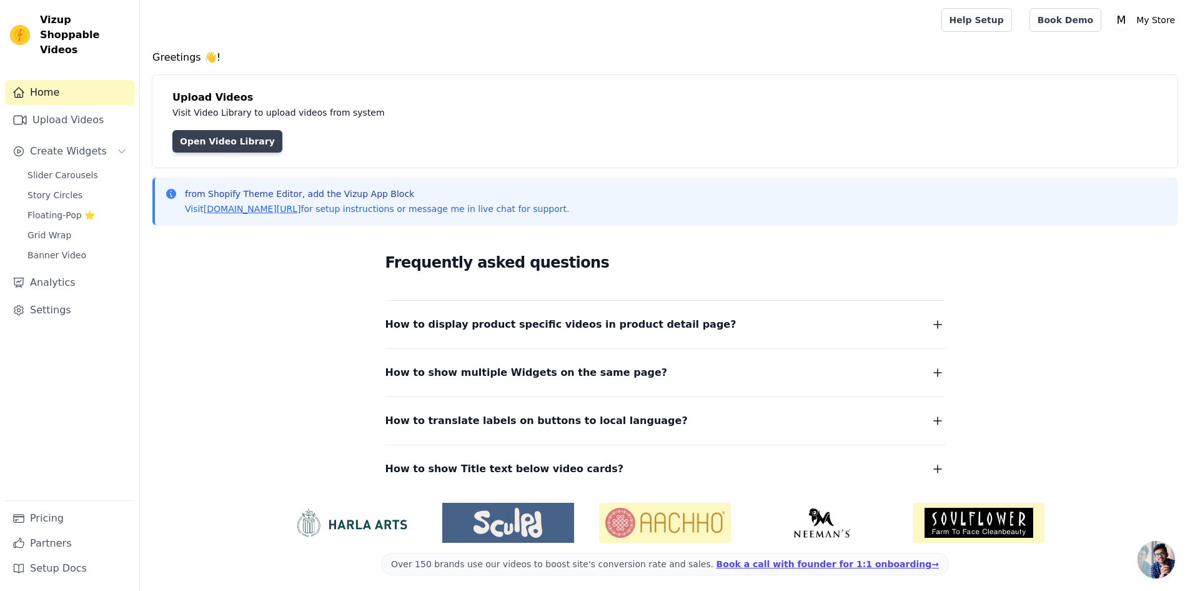
click at [197, 139] on link "Open Video Library" at bounding box center [227, 141] width 110 height 22
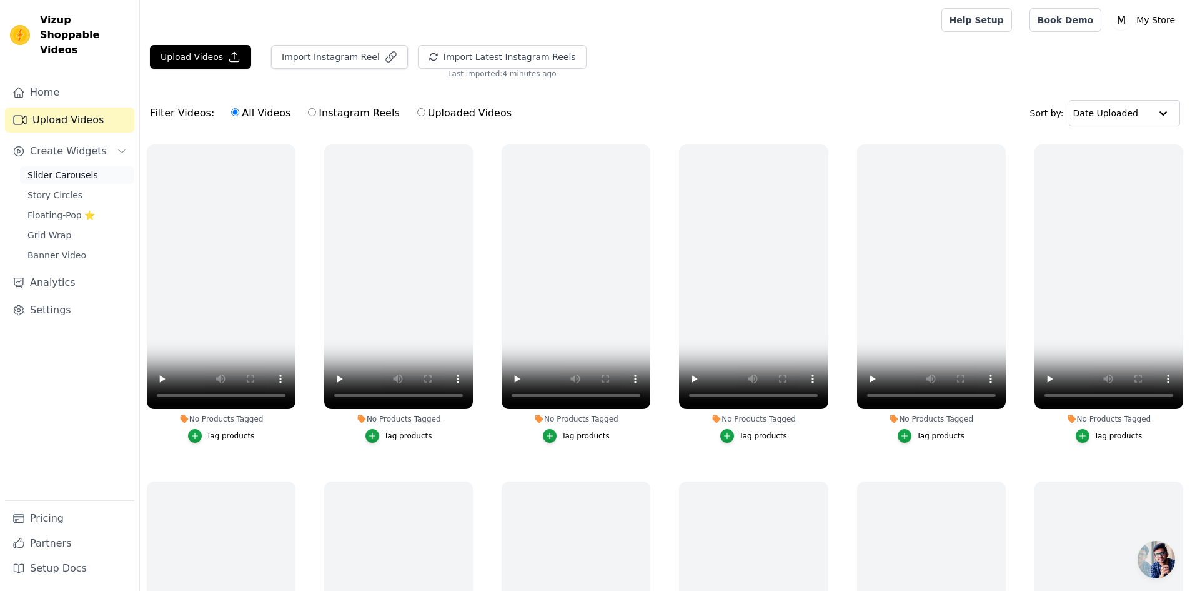
click at [66, 169] on span "Slider Carousels" at bounding box center [62, 175] width 71 height 12
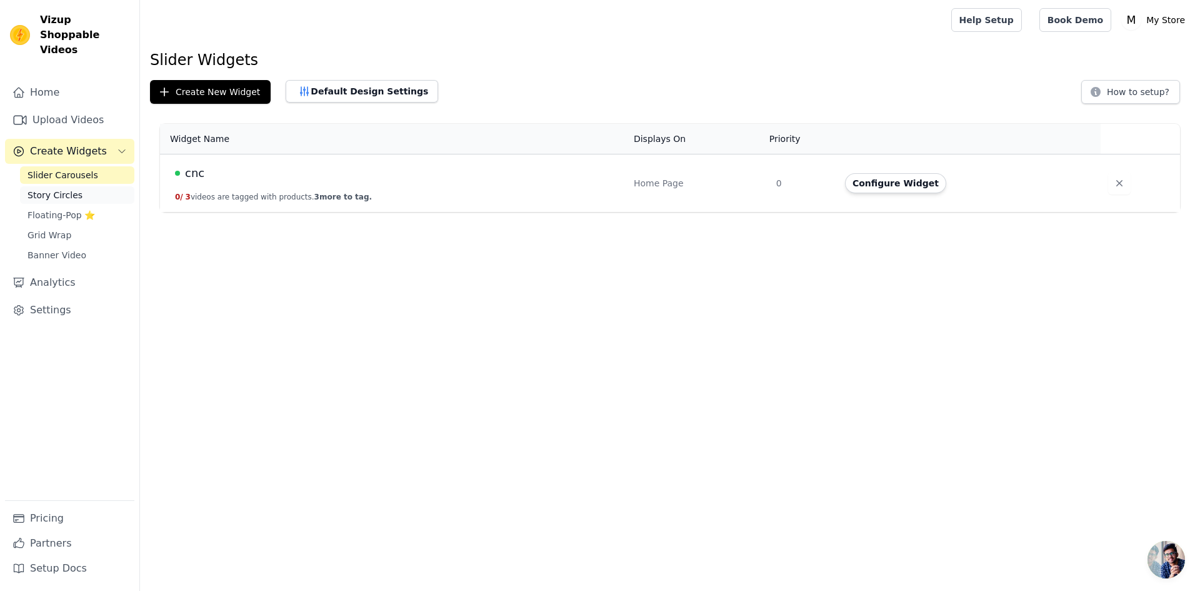
click at [59, 189] on span "Story Circles" at bounding box center [54, 195] width 55 height 12
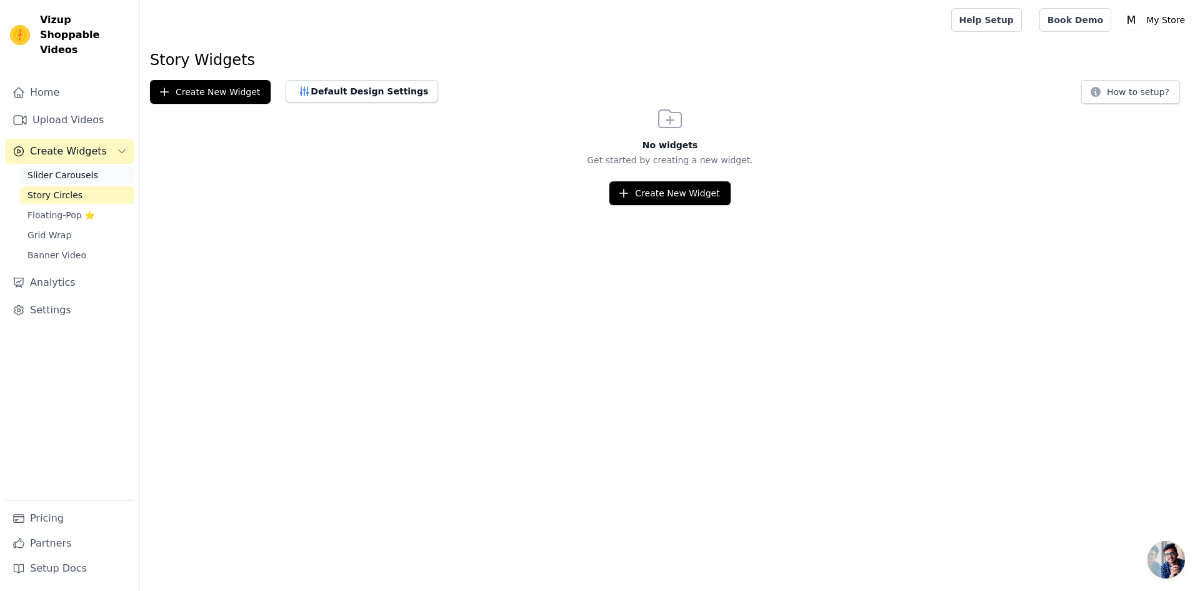
click at [57, 169] on span "Slider Carousels" at bounding box center [62, 175] width 71 height 12
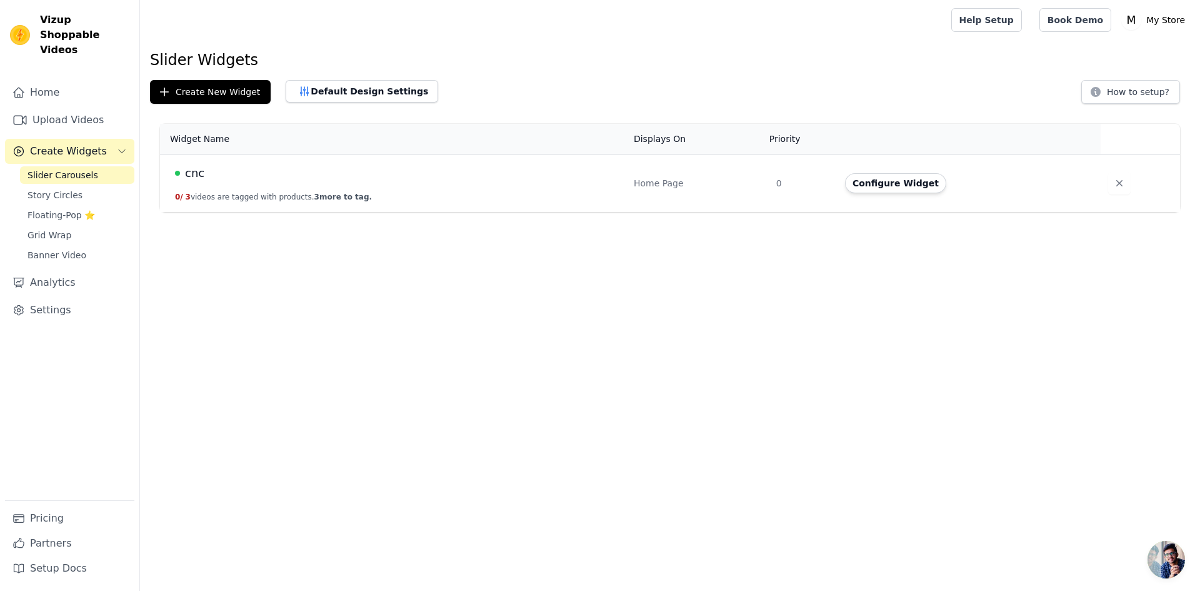
click at [206, 182] on td "cnc 0 / 3 videos are tagged with products. 3 more to tag." at bounding box center [393, 183] width 466 height 58
click at [191, 177] on span "cnc" at bounding box center [194, 172] width 19 height 17
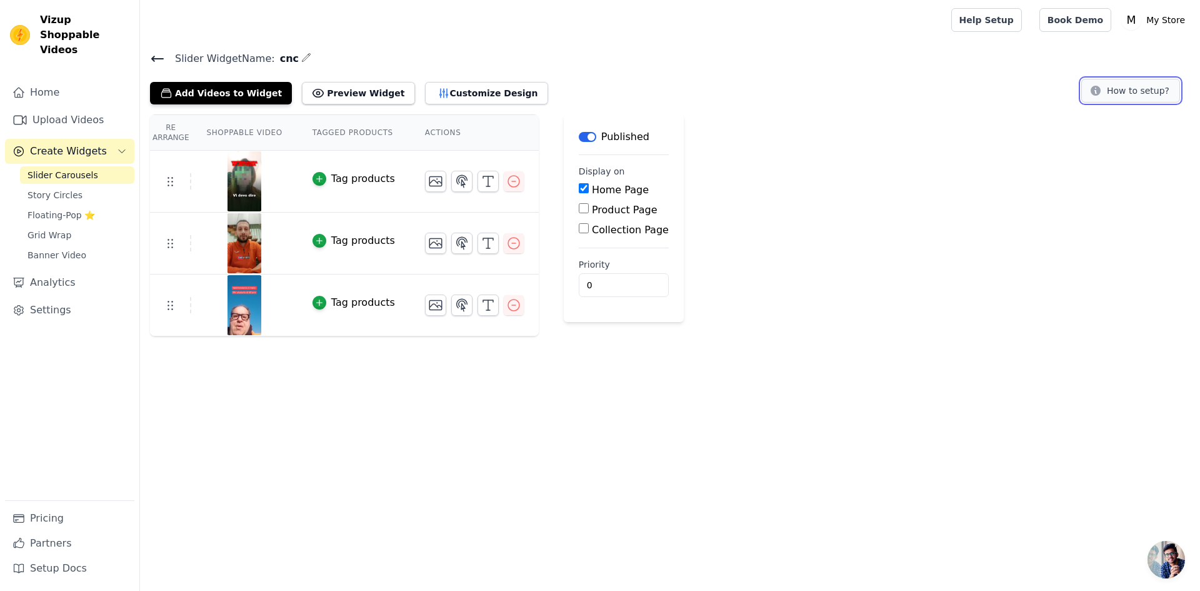
click at [1117, 97] on button "How to setup?" at bounding box center [1130, 91] width 99 height 24
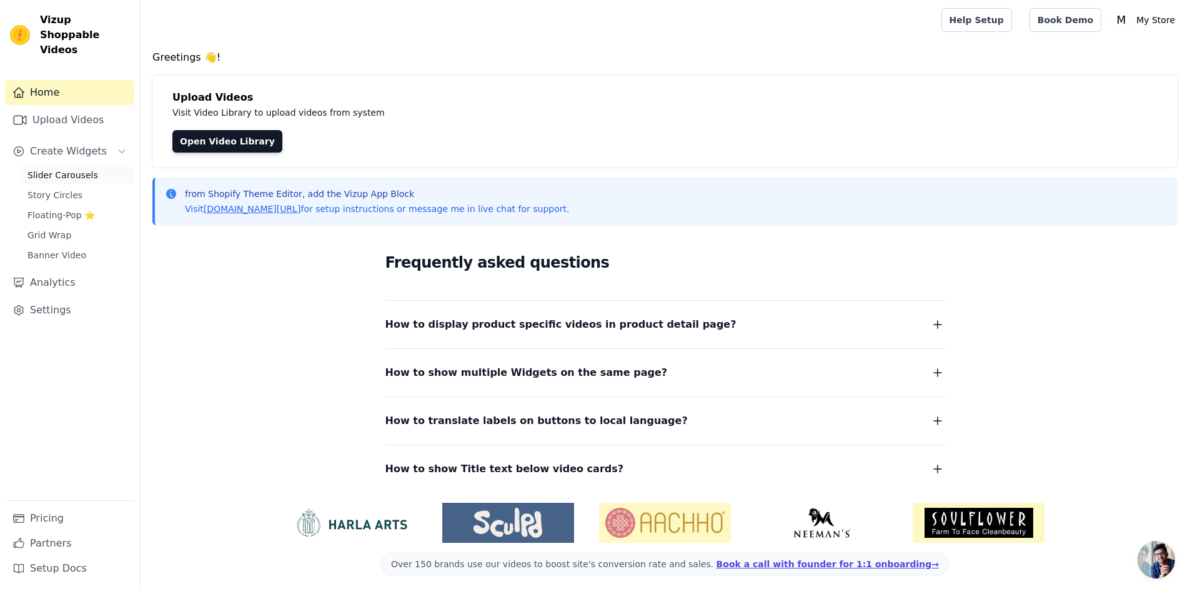
click at [65, 169] on span "Slider Carousels" at bounding box center [62, 175] width 71 height 12
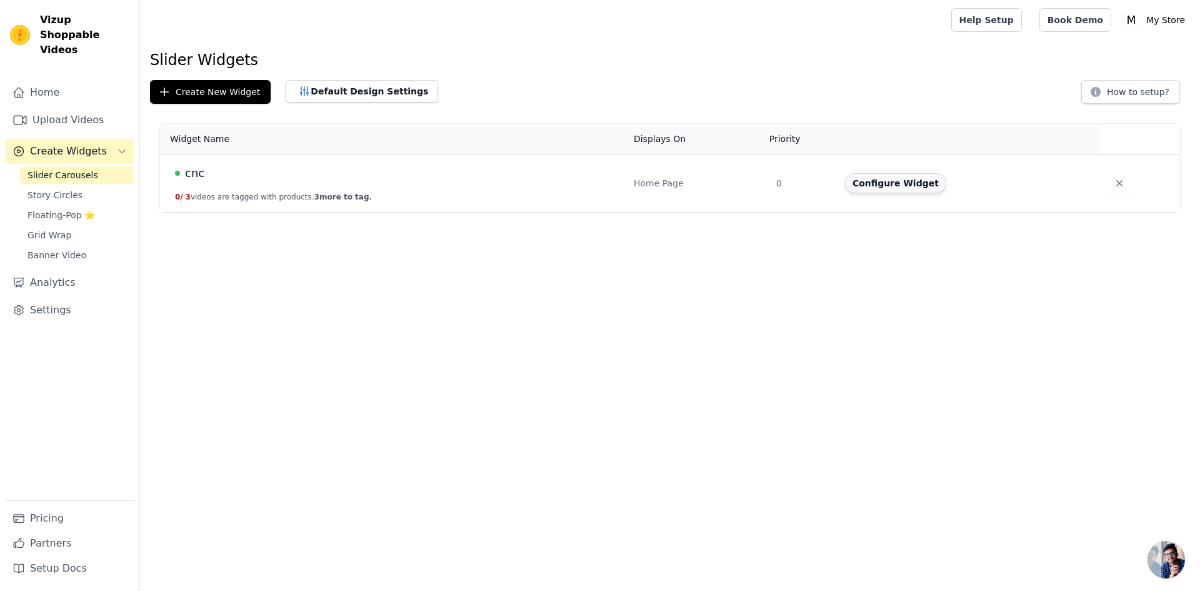
click at [903, 178] on button "Configure Widget" at bounding box center [895, 183] width 101 height 20
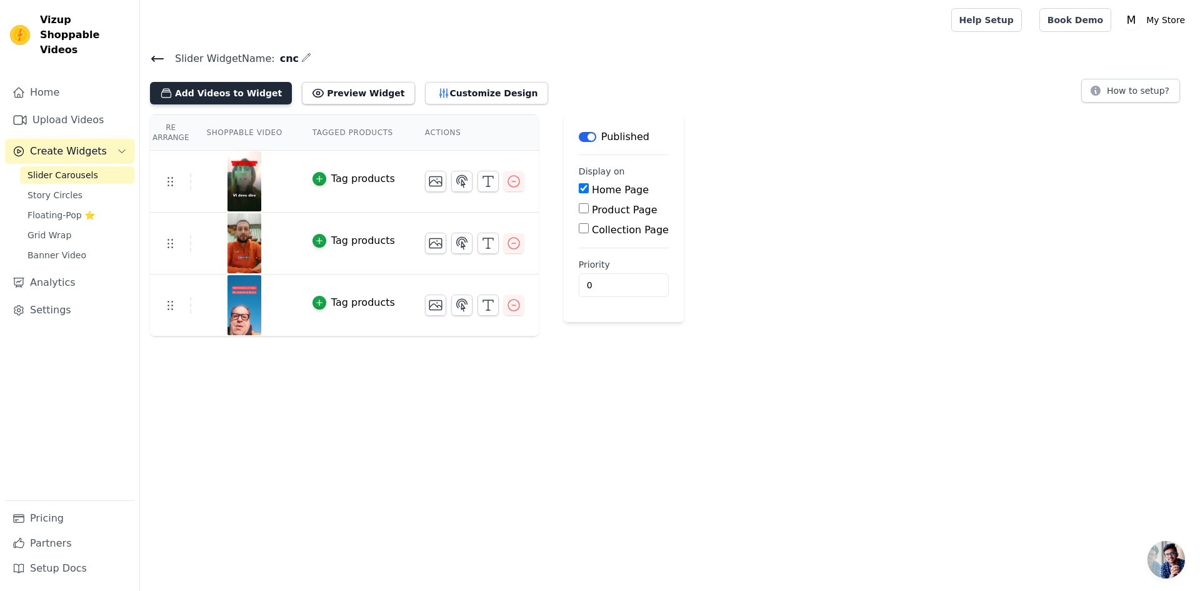
click at [216, 101] on button "Add Videos to Widget" at bounding box center [221, 93] width 142 height 22
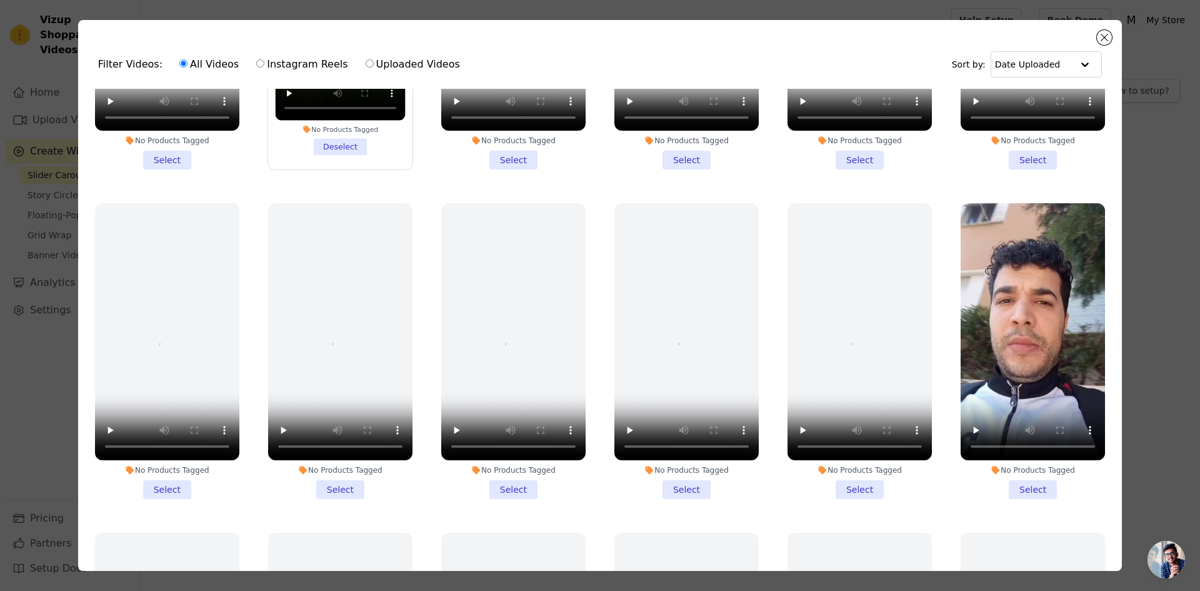
scroll to position [879, 0]
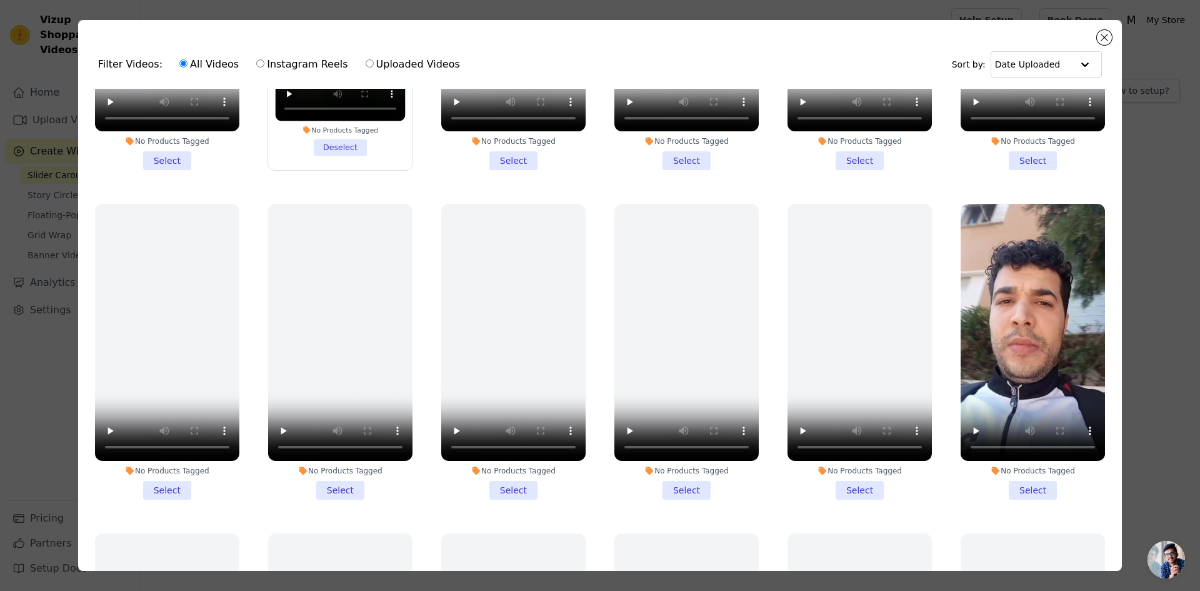
click at [1030, 466] on li "No Products Tagged Select" at bounding box center [1032, 352] width 144 height 296
click at [0, 0] on input "No Products Tagged Select" at bounding box center [0, 0] width 0 height 0
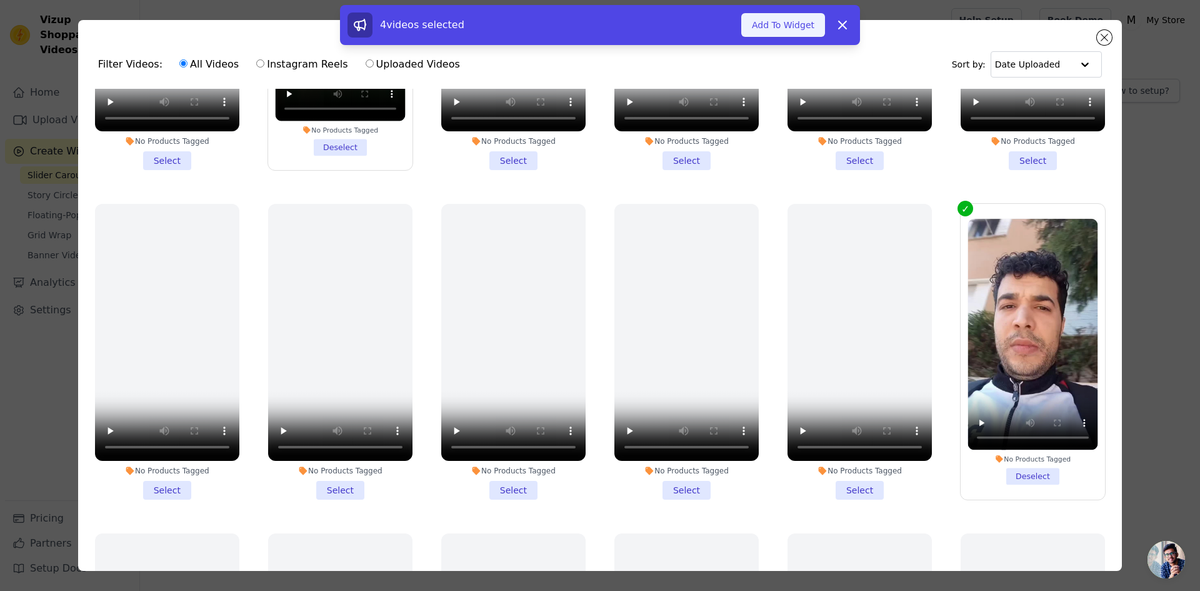
click at [790, 31] on button "Add To Widget" at bounding box center [783, 25] width 84 height 24
